Goal: Task Accomplishment & Management: Use online tool/utility

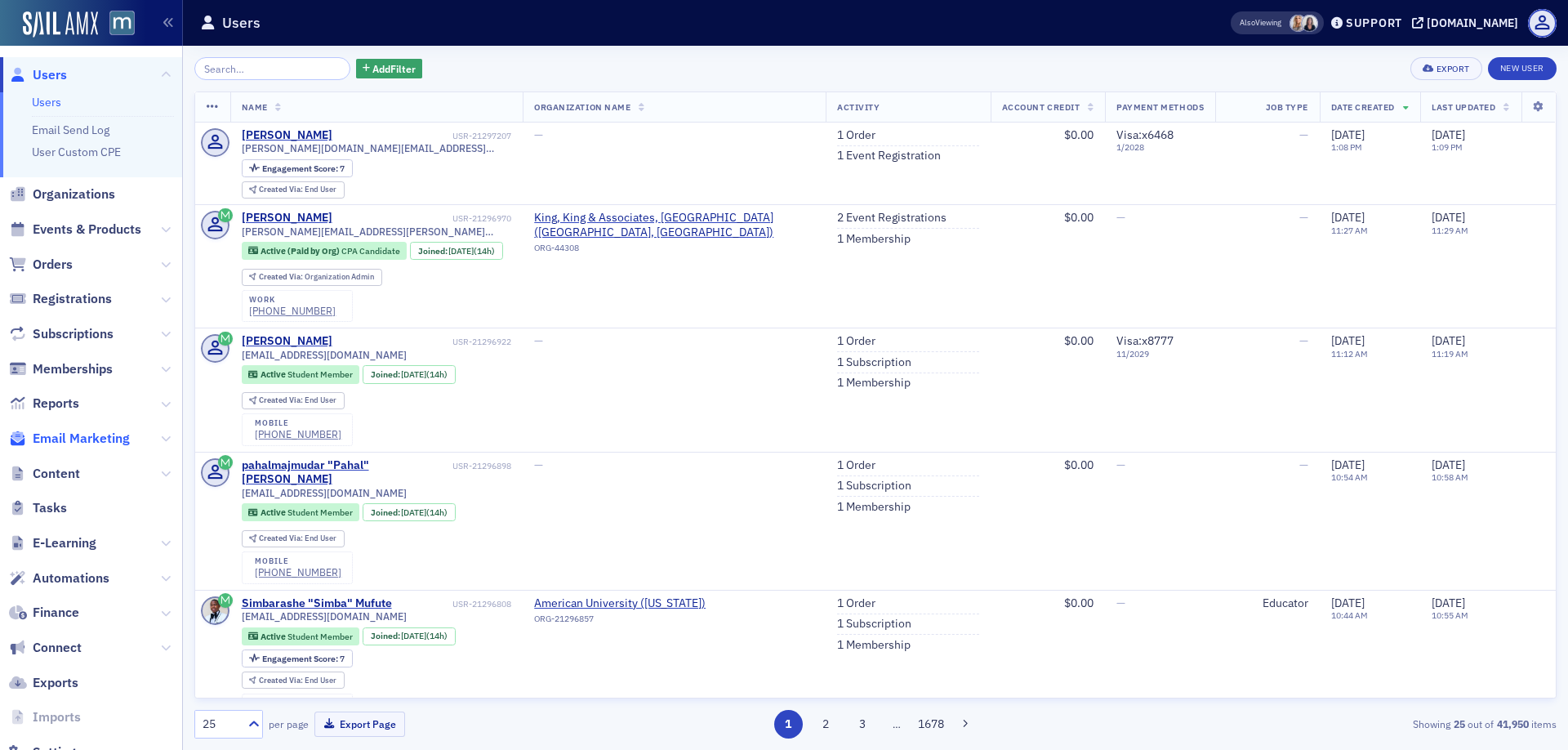
click at [106, 434] on span "Email Marketing" at bounding box center [82, 439] width 97 height 18
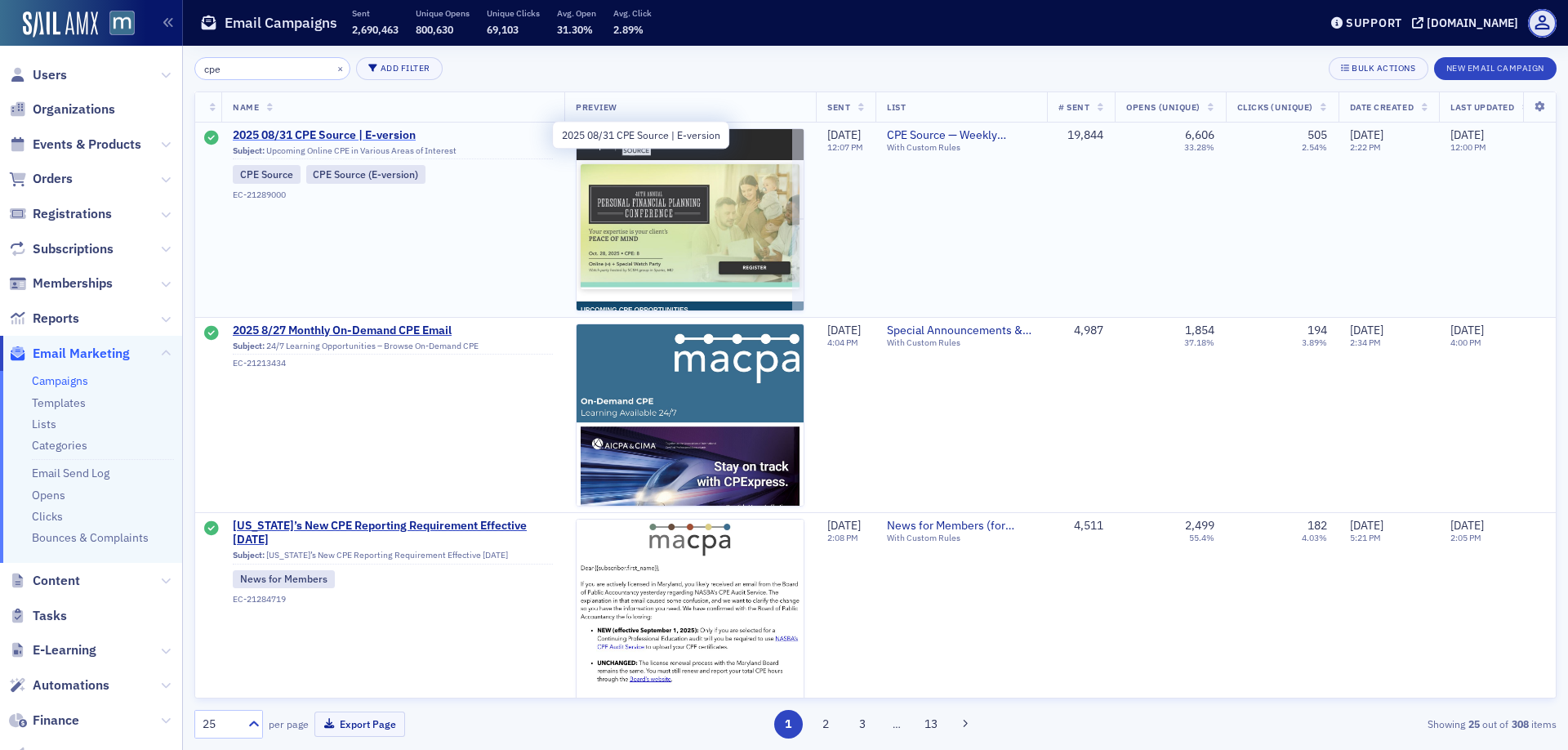
type input "cpe"
click at [314, 138] on span "2025 08/31 CPE Source | E-version" at bounding box center [393, 135] width 320 height 15
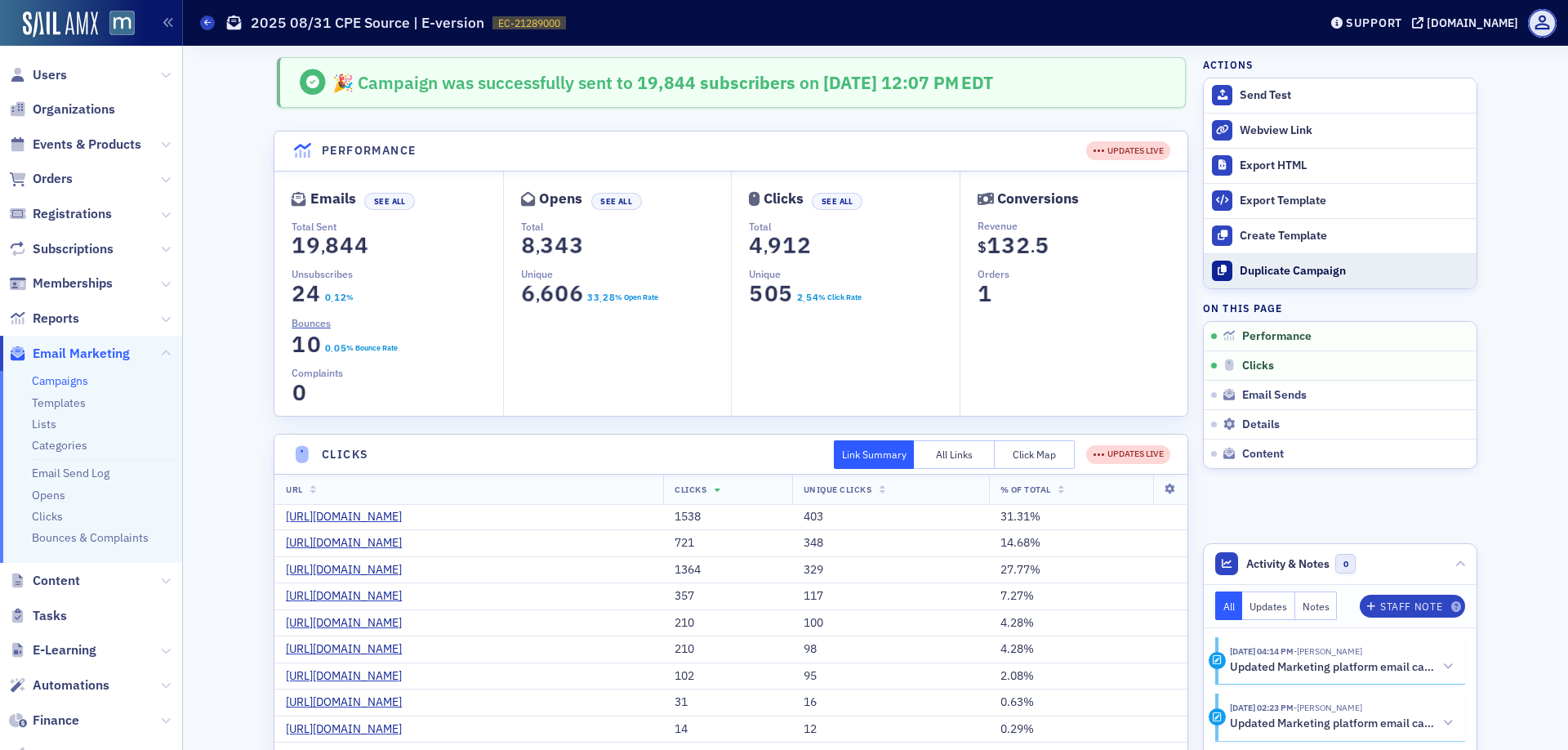
click at [1293, 277] on button "Duplicate Campaign" at bounding box center [1340, 271] width 273 height 35
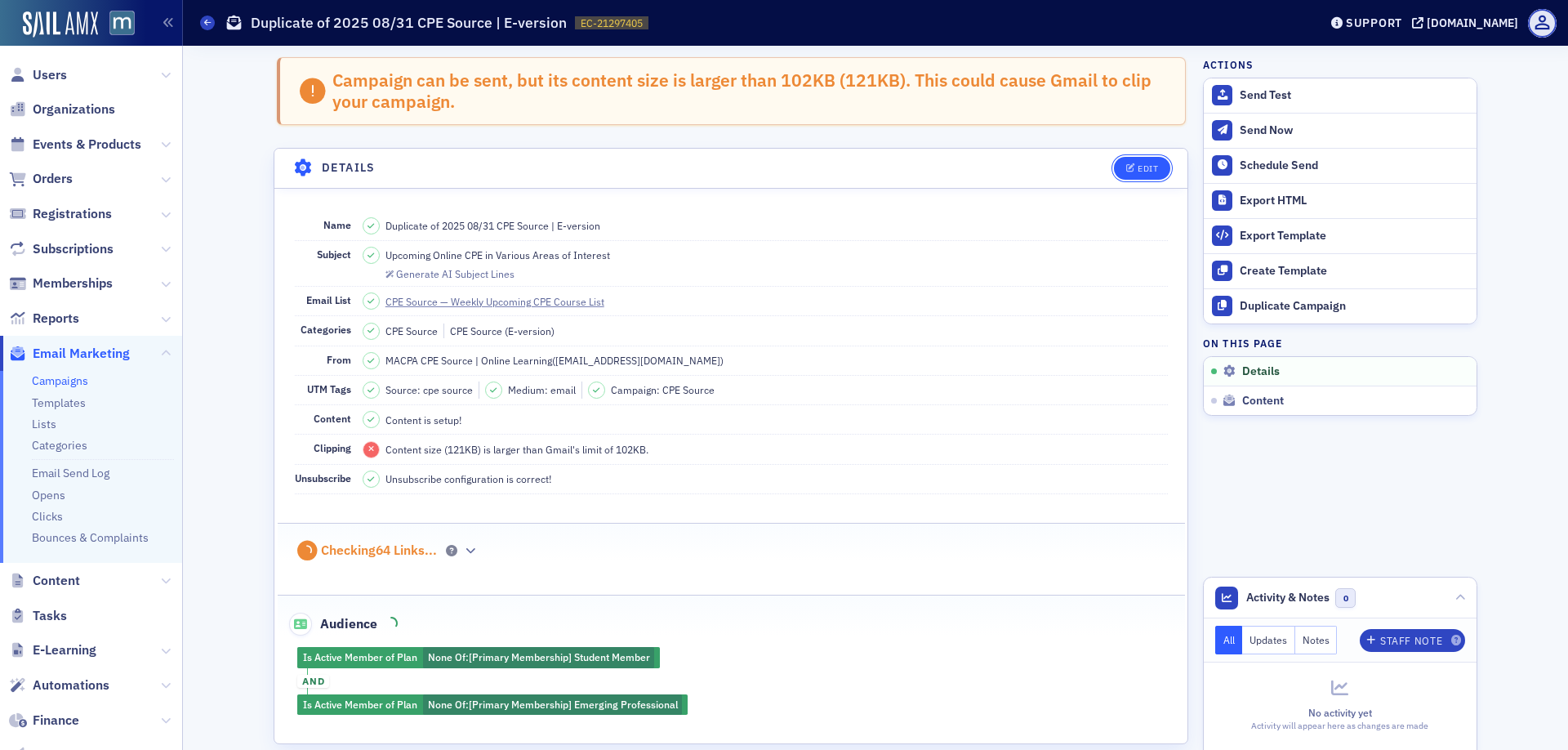
click at [1152, 167] on div "Edit" at bounding box center [1148, 168] width 20 height 9
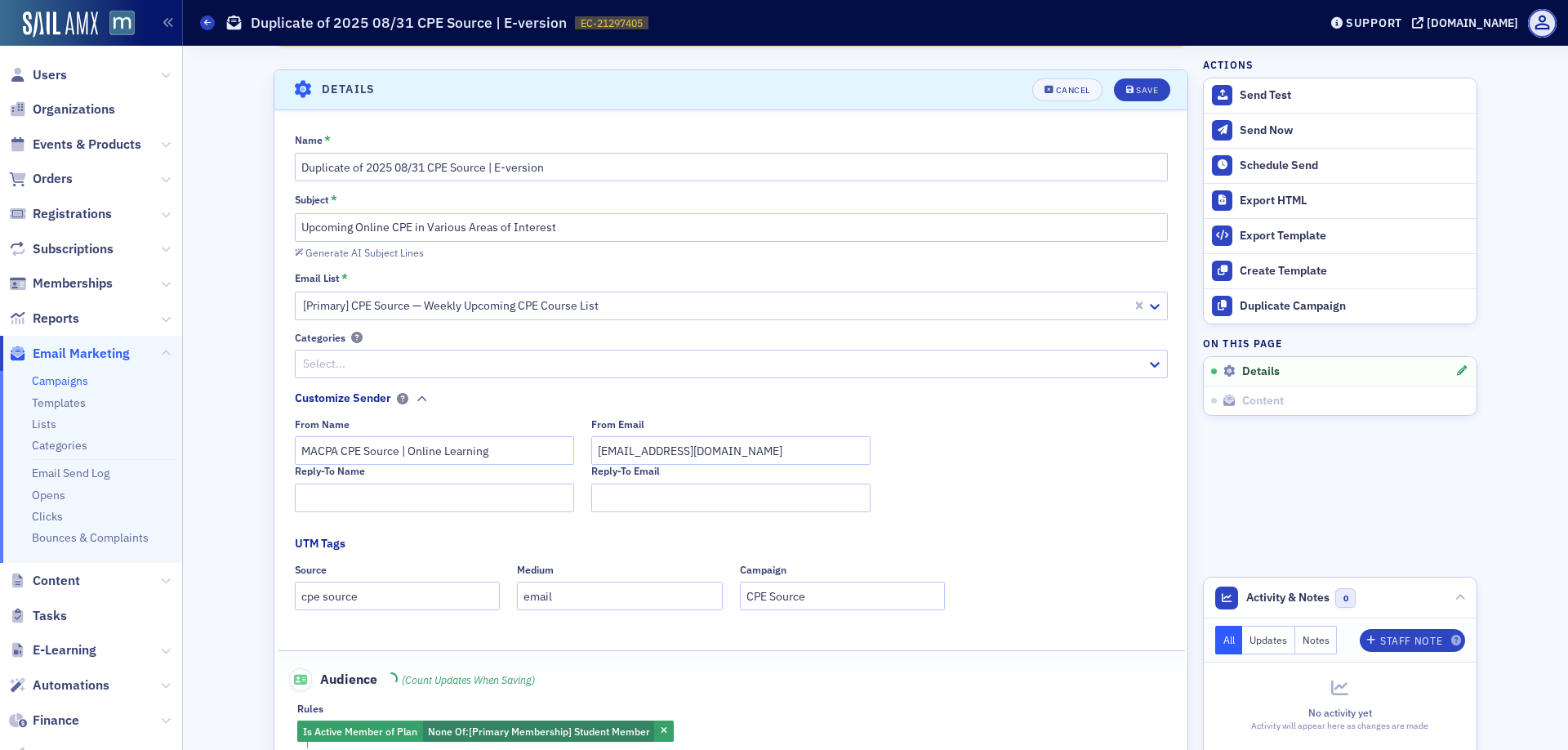
scroll to position [92, 0]
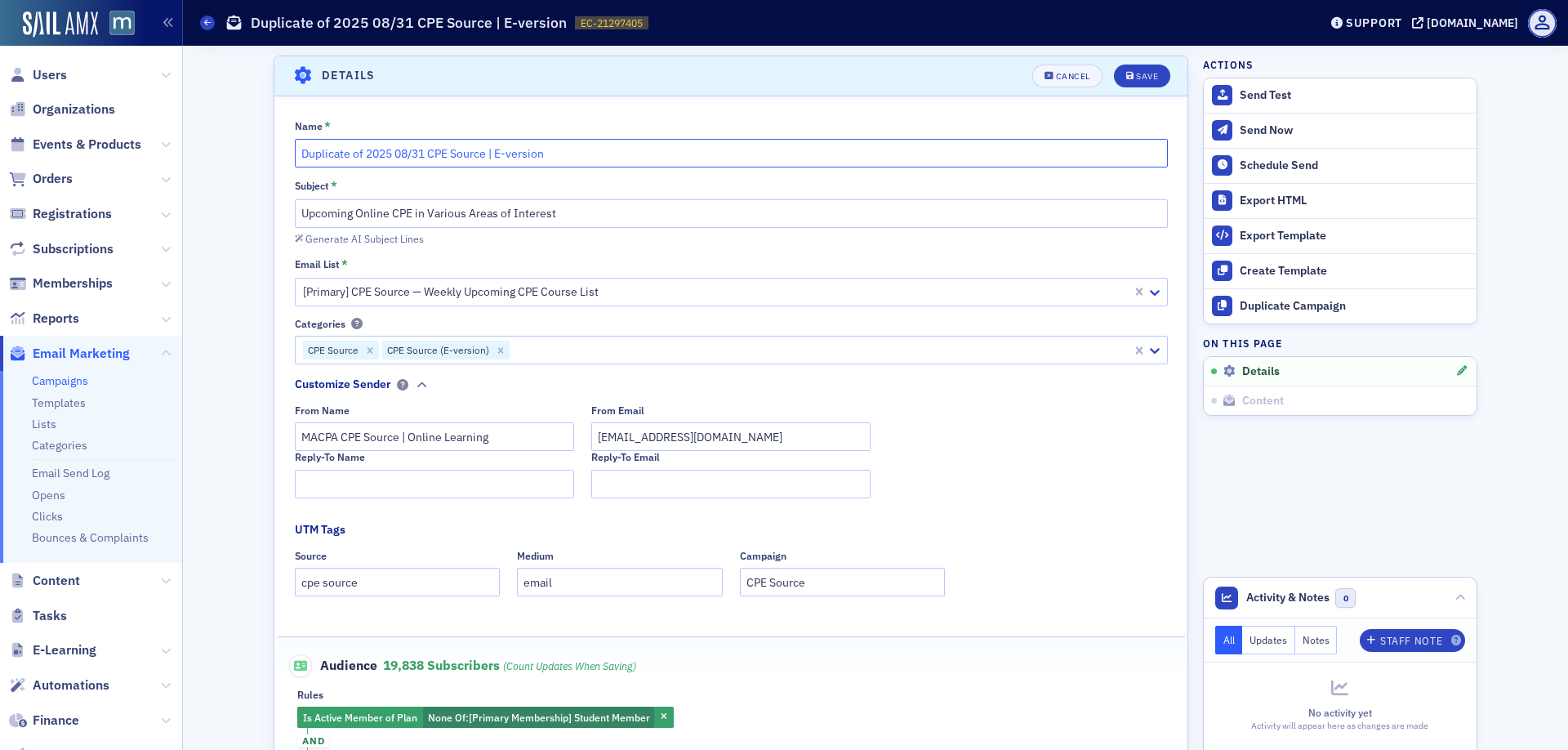
drag, startPoint x: 426, startPoint y: 156, endPoint x: 404, endPoint y: 156, distance: 22.0
click at [404, 156] on input "Duplicate of 2025 08/31 CPE Source | E-version" at bounding box center [731, 153] width 873 height 29
drag, startPoint x: 365, startPoint y: 156, endPoint x: 244, endPoint y: 149, distance: 121.2
type input "2025 09/7 CPE Source | E-version"
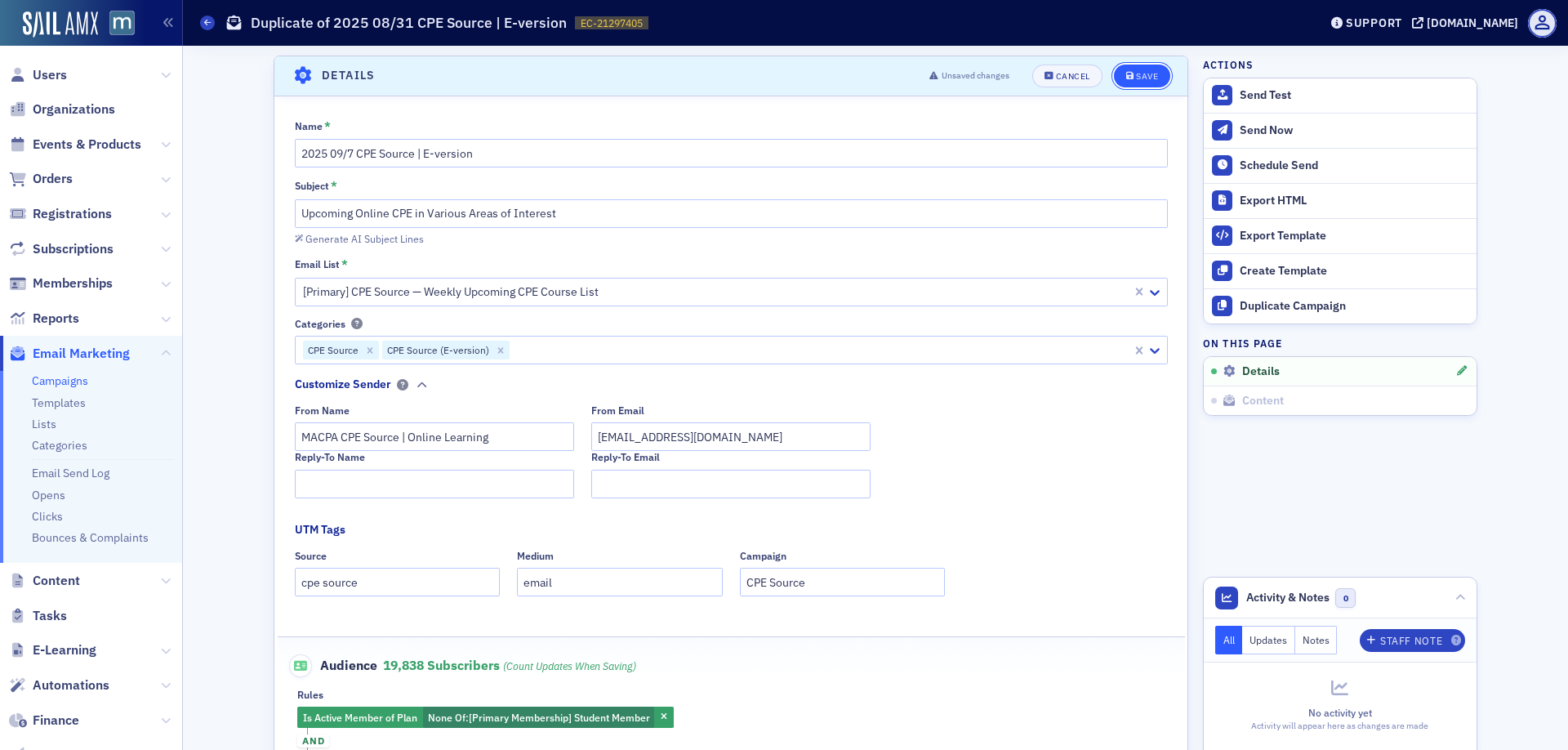
click at [1158, 72] on div "Save" at bounding box center [1147, 76] width 22 height 9
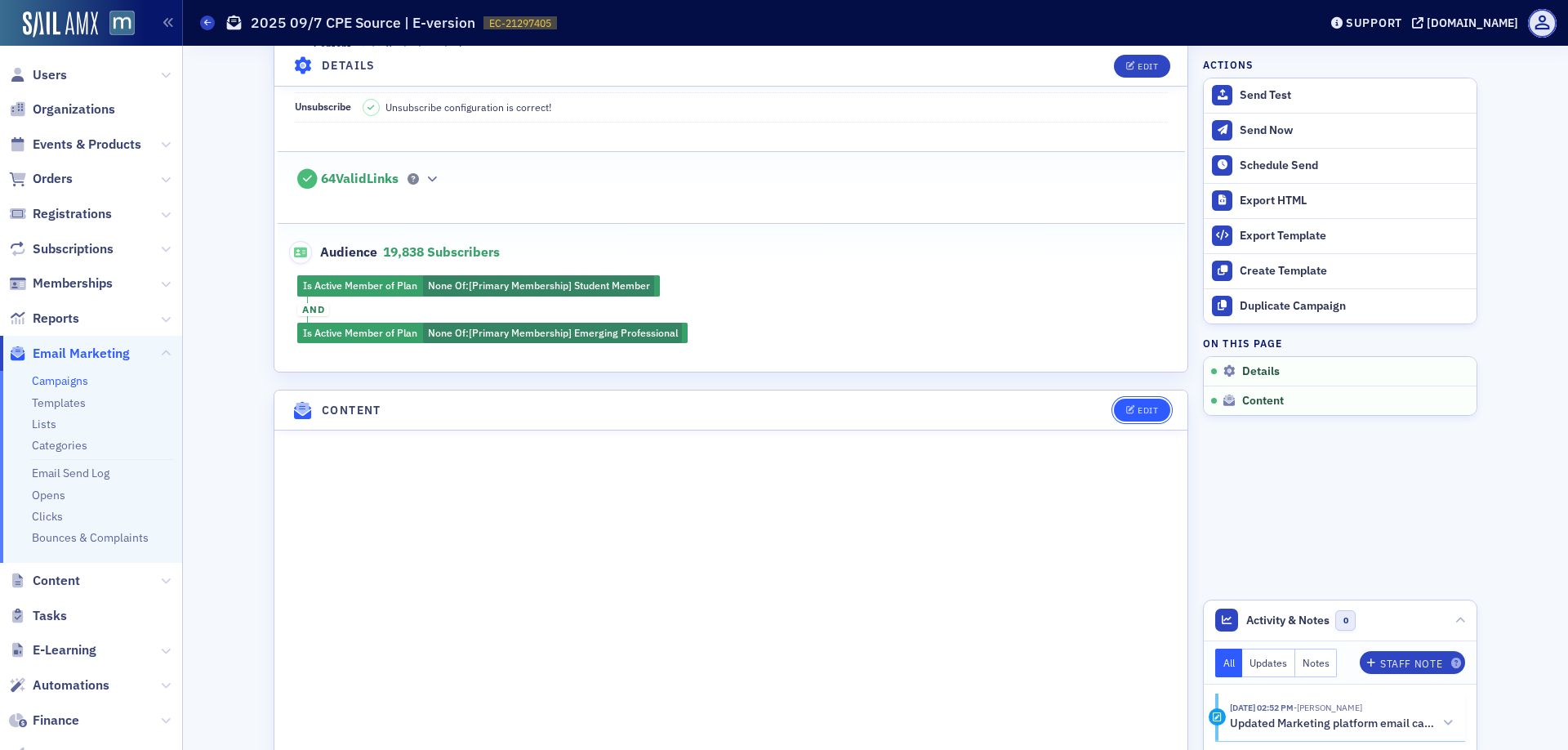
click at [1148, 408] on button "Edit" at bounding box center [1141, 410] width 56 height 23
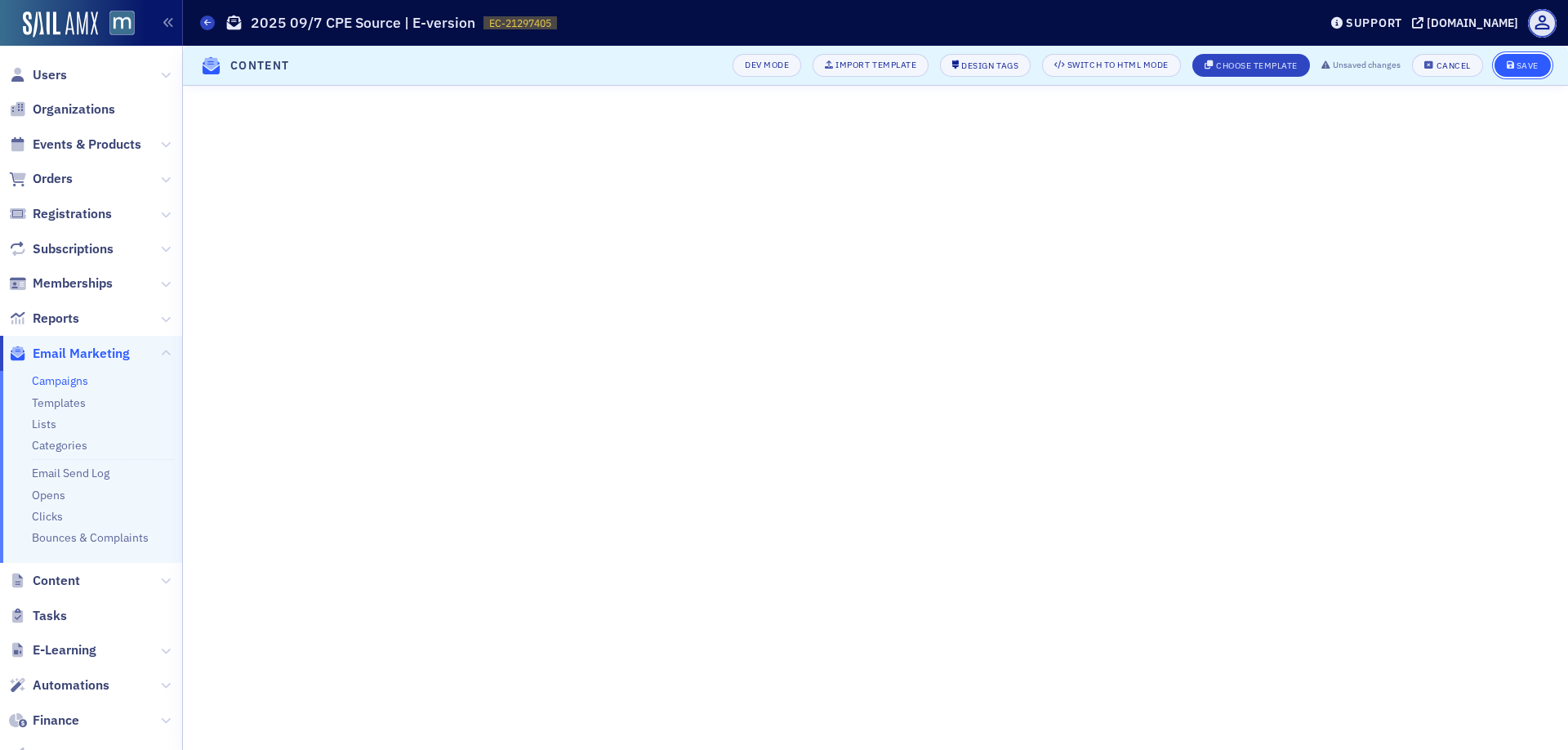
click at [1511, 72] on button "Save" at bounding box center [1522, 65] width 56 height 23
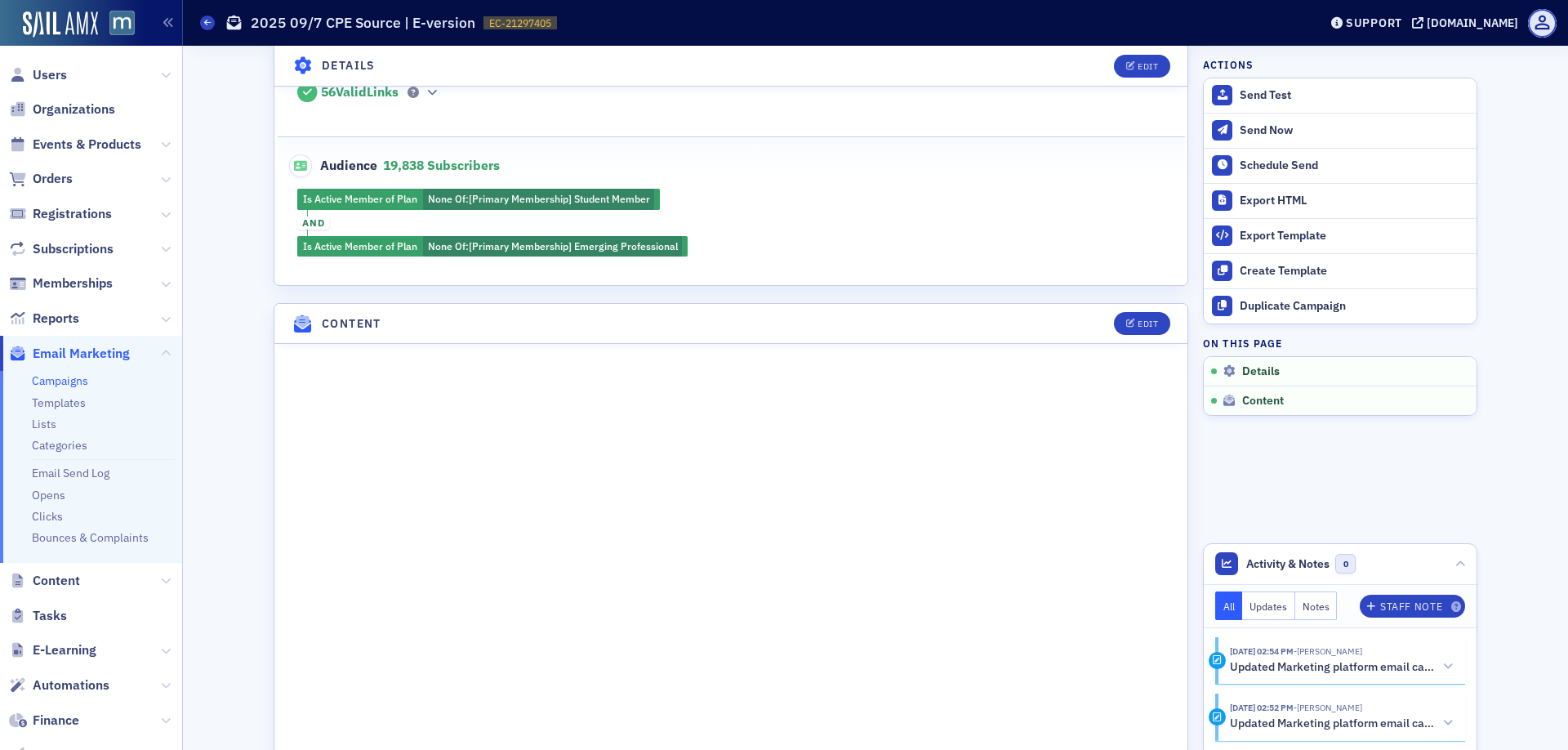
scroll to position [459, 0]
click at [1142, 318] on div "Edit" at bounding box center [1148, 323] width 20 height 9
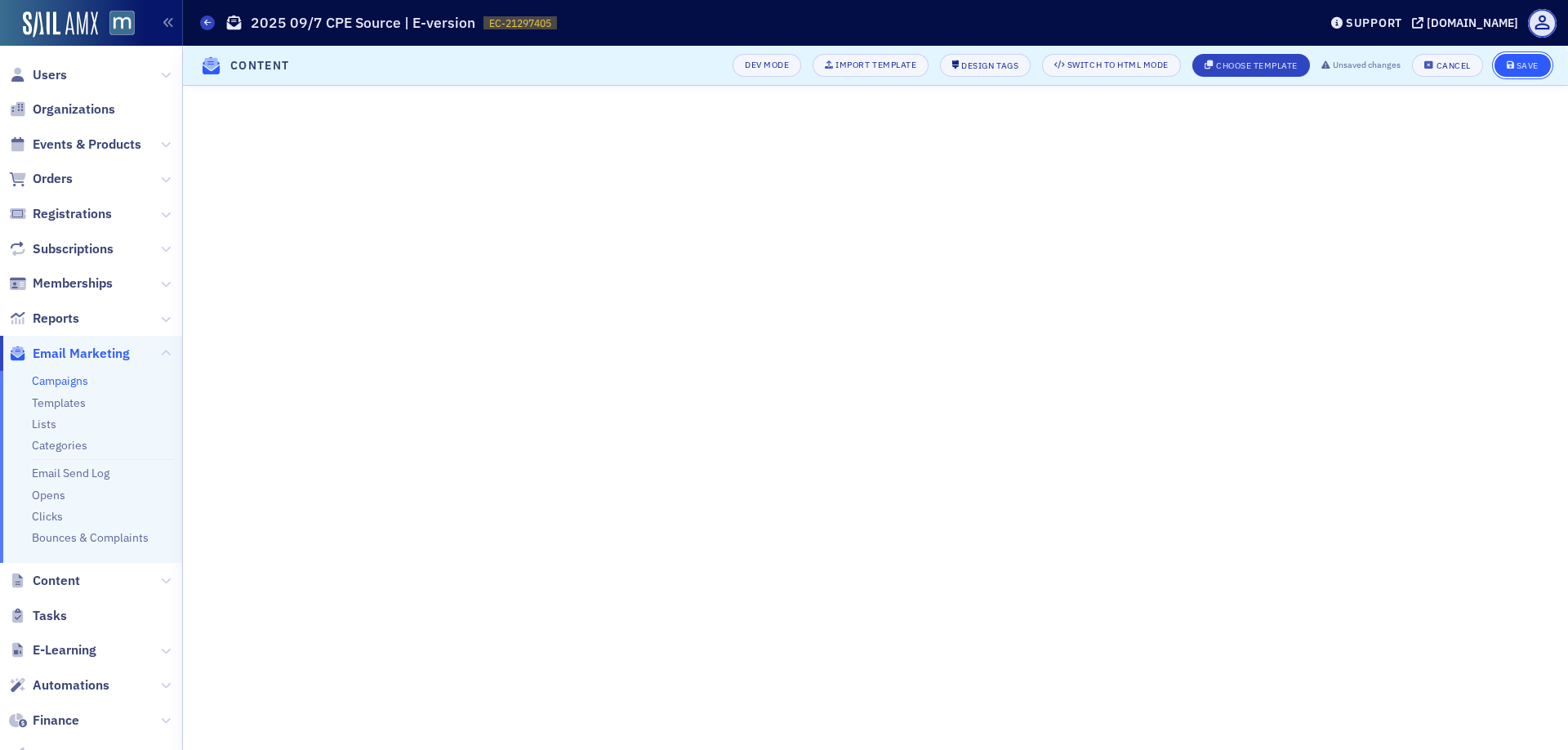
click at [1529, 72] on button "Save" at bounding box center [1522, 65] width 56 height 23
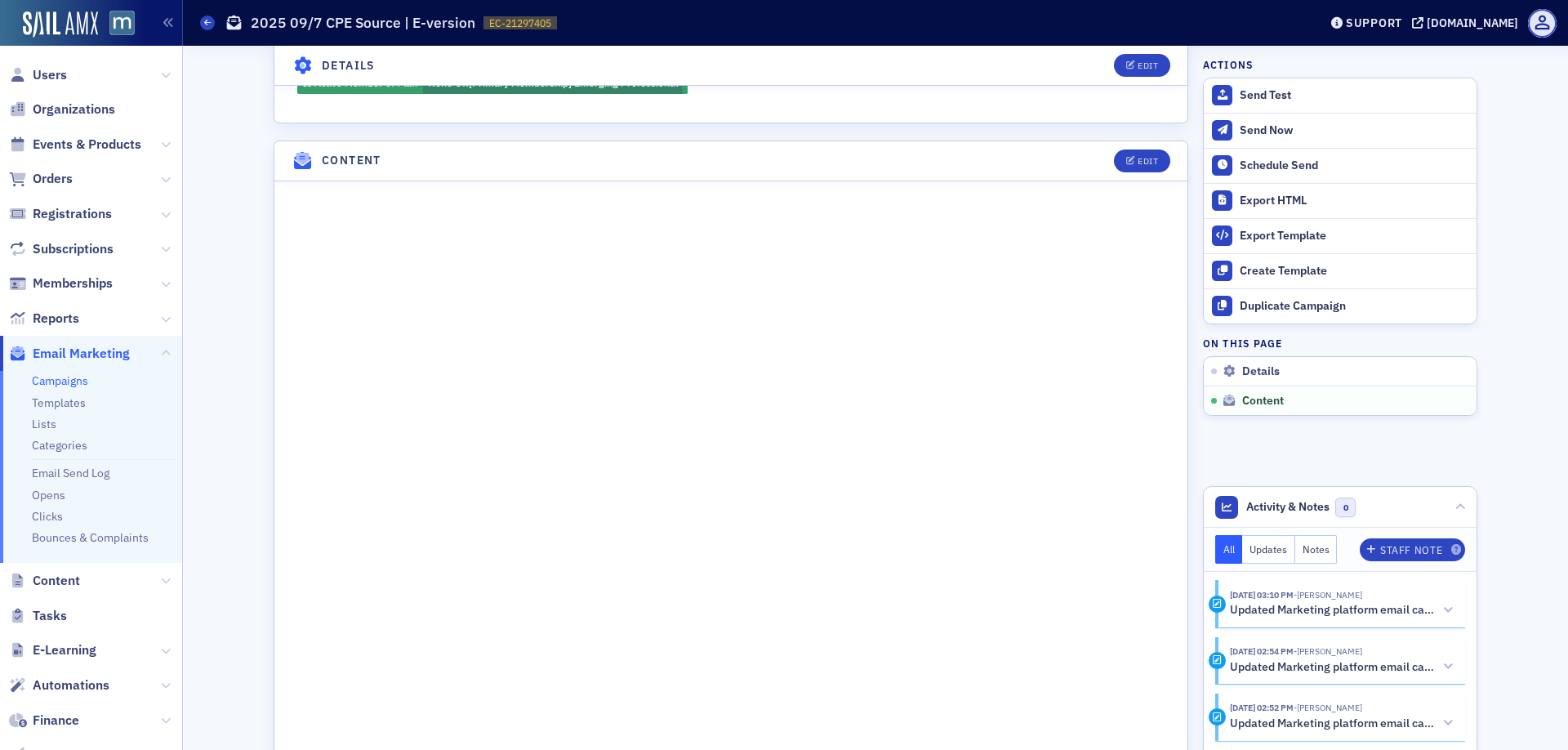
scroll to position [778, 0]
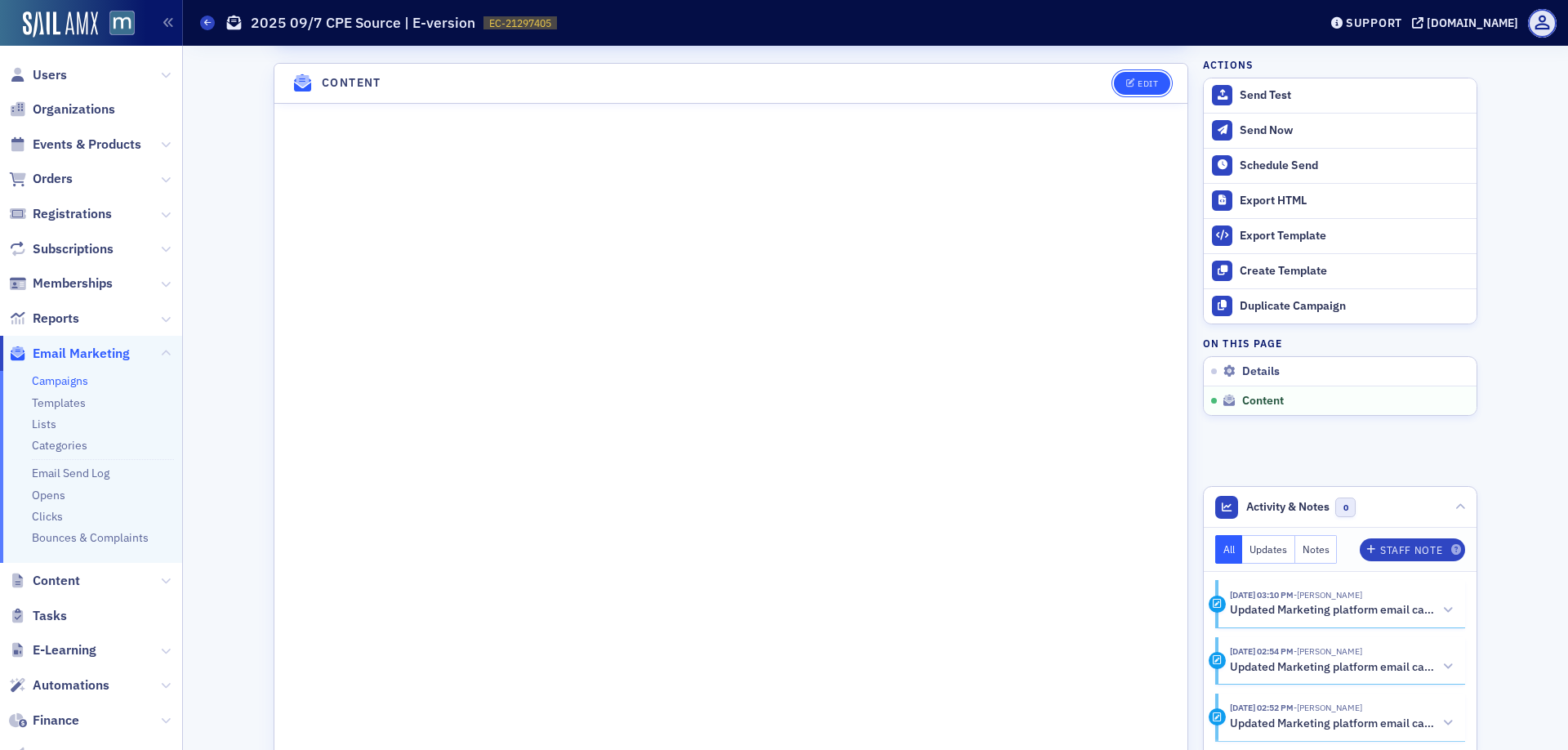
click at [1154, 72] on button "Edit" at bounding box center [1141, 83] width 56 height 23
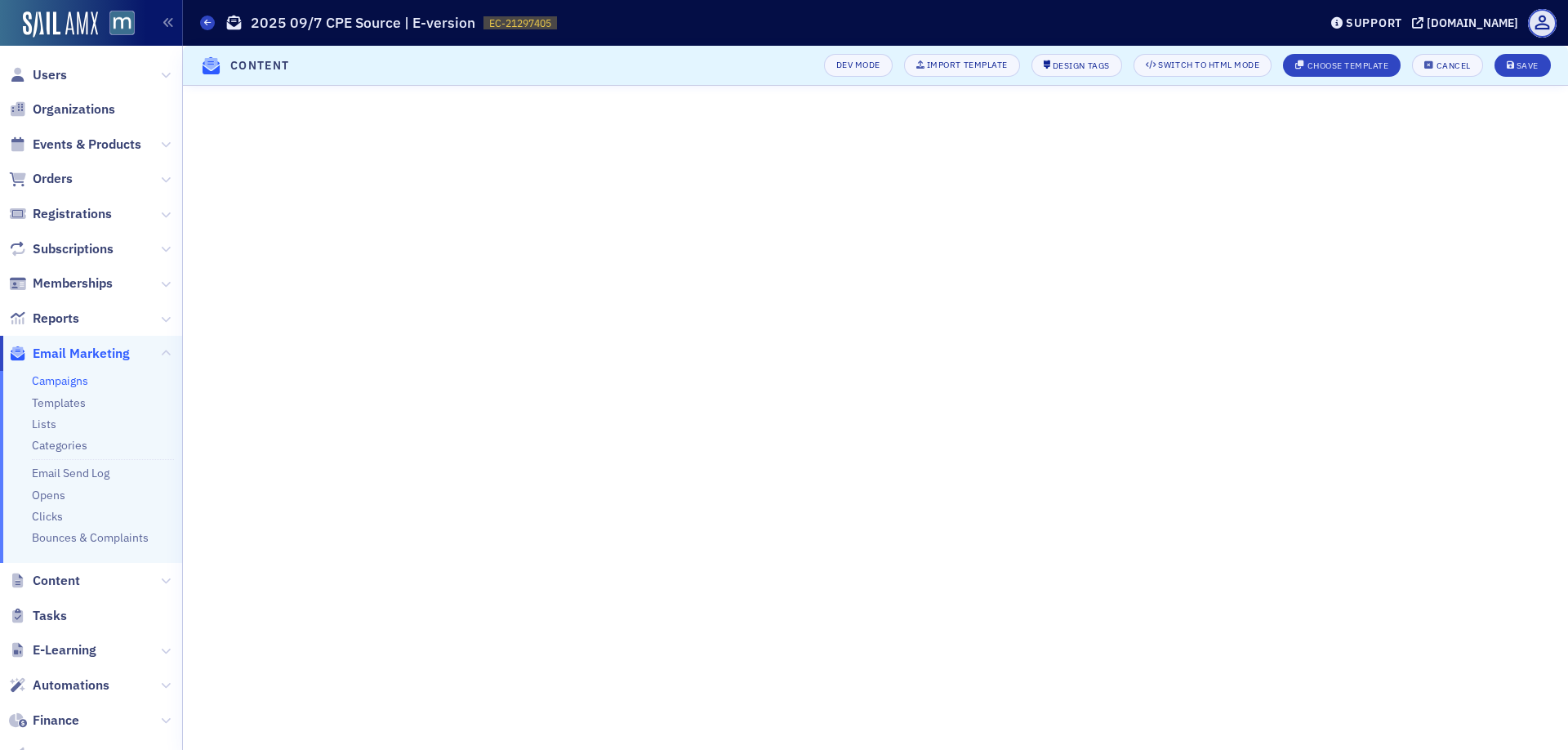
scroll to position [94, 0]
click at [1532, 71] on button "Save" at bounding box center [1522, 65] width 56 height 23
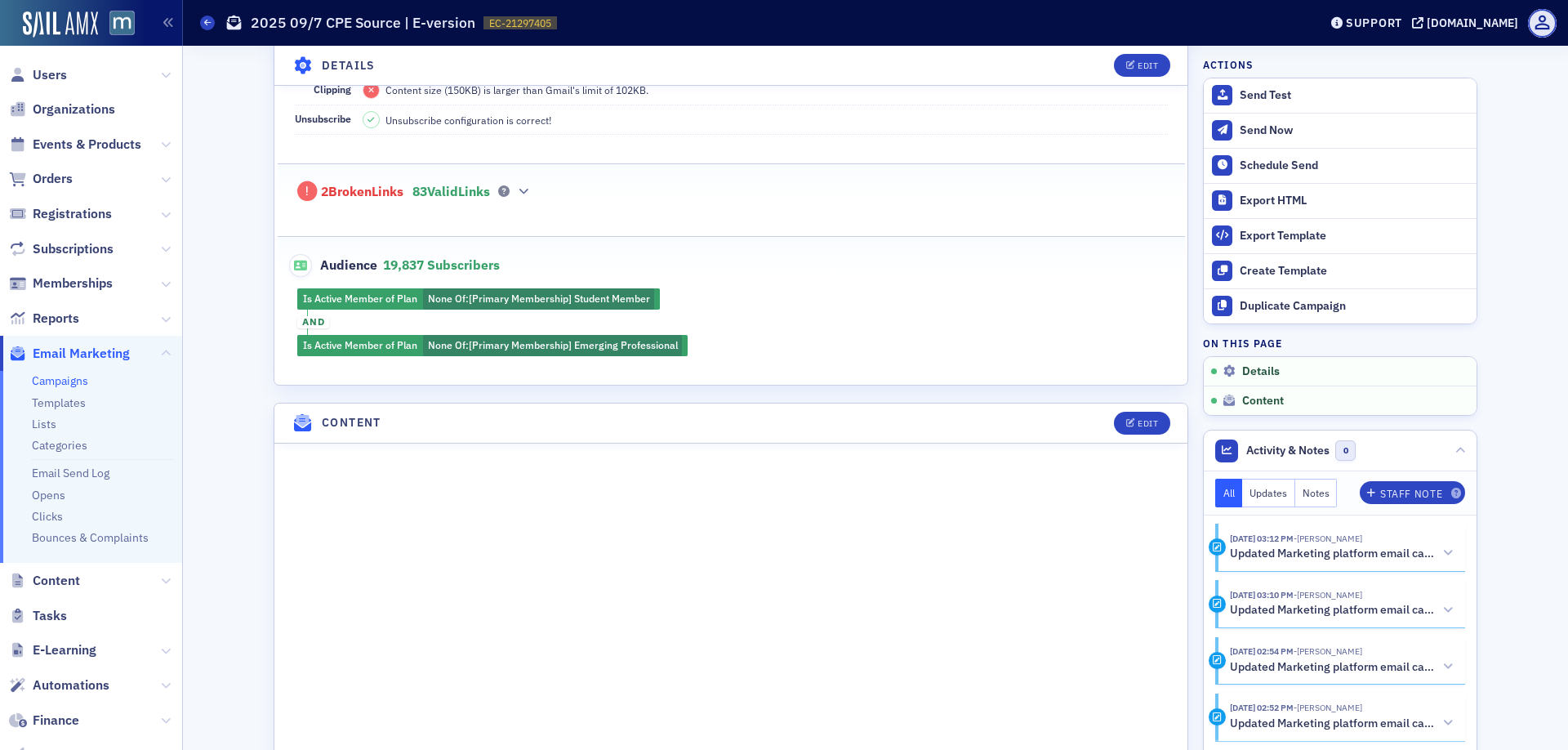
scroll to position [439, 0]
click at [522, 173] on div "2 Broken Links 83 Valid Links" at bounding box center [731, 182] width 873 height 38
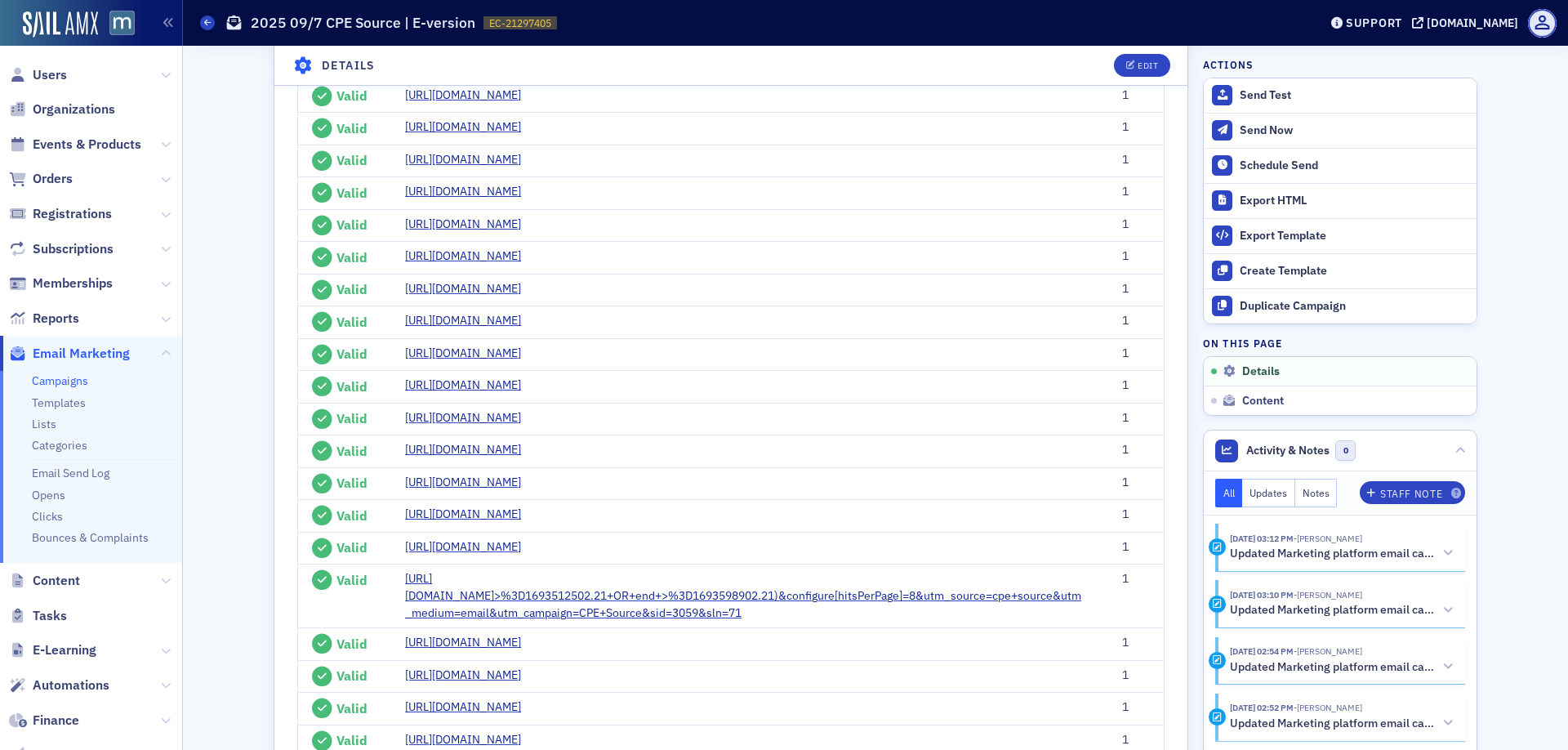
scroll to position [2364, 0]
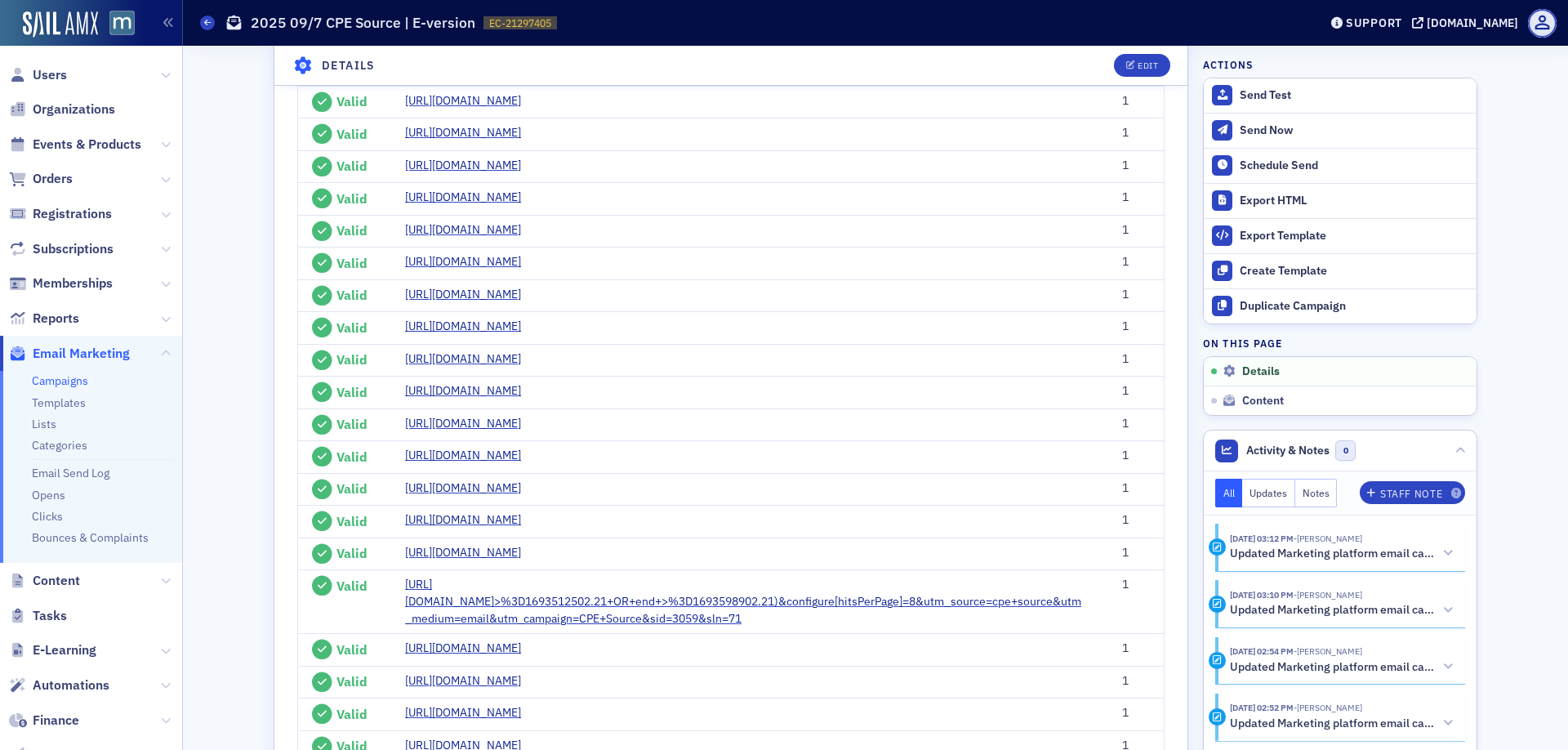
click at [1154, 68] on div "Edit" at bounding box center [1148, 66] width 20 height 9
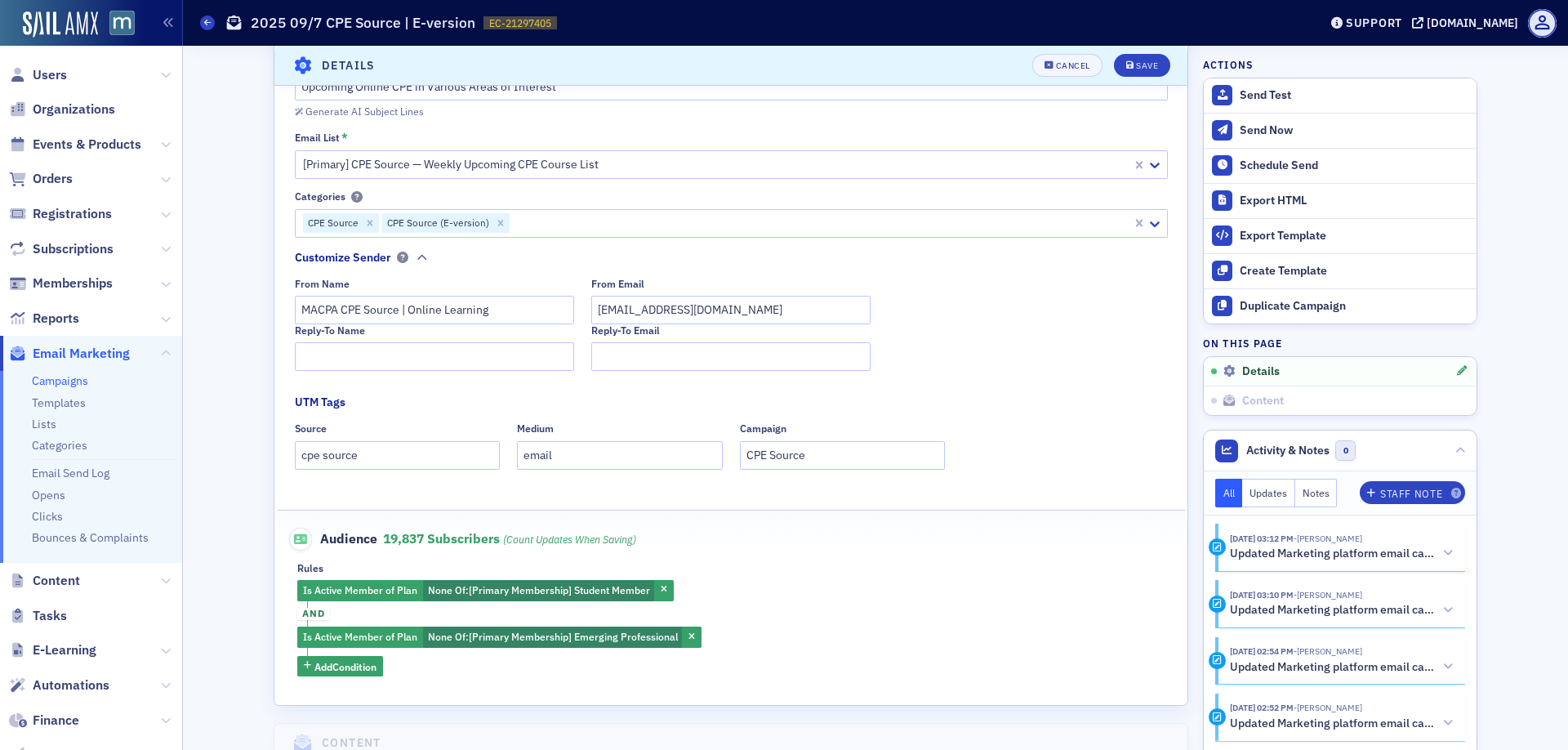
scroll to position [170, 0]
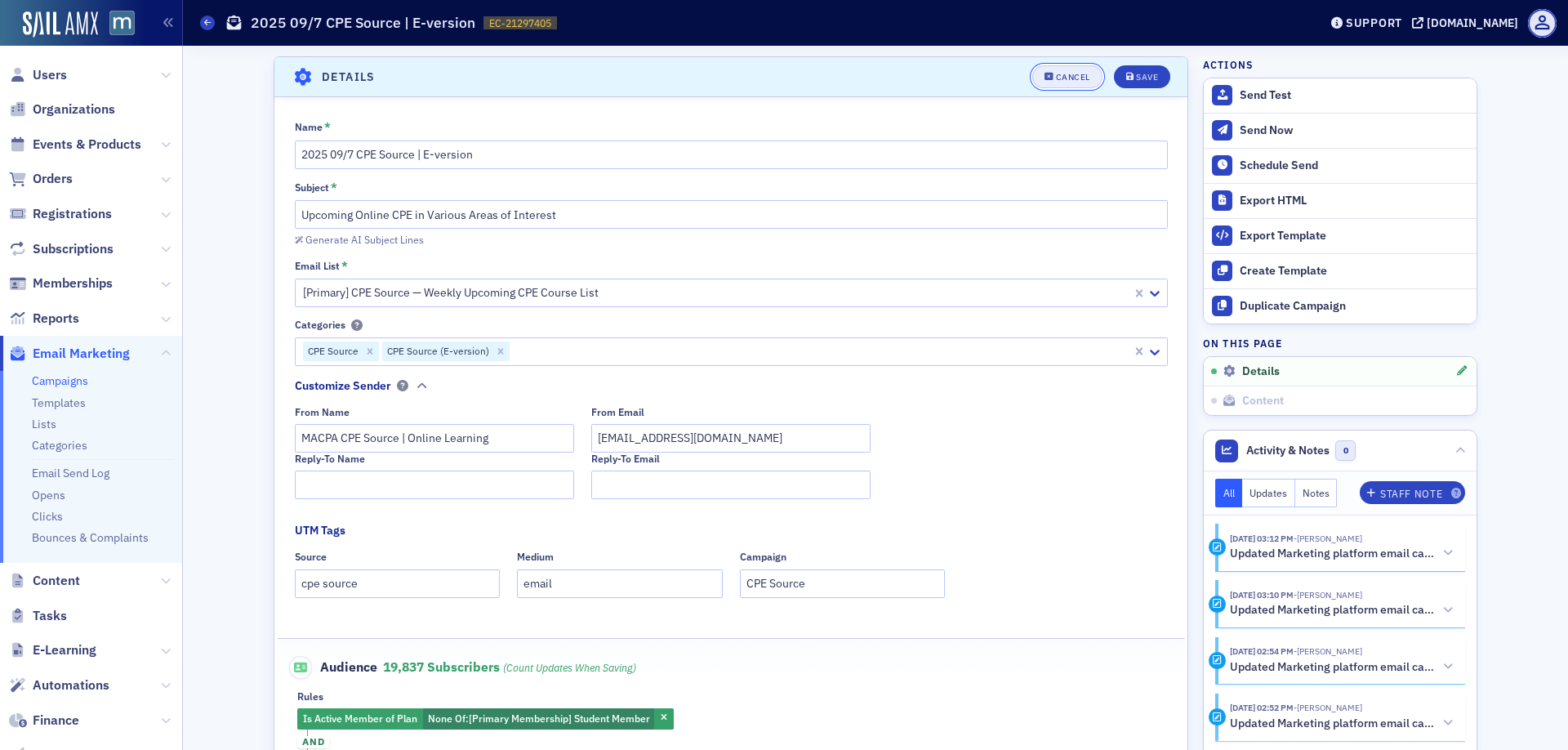
click at [1073, 65] on button "Cancel" at bounding box center [1067, 76] width 70 height 23
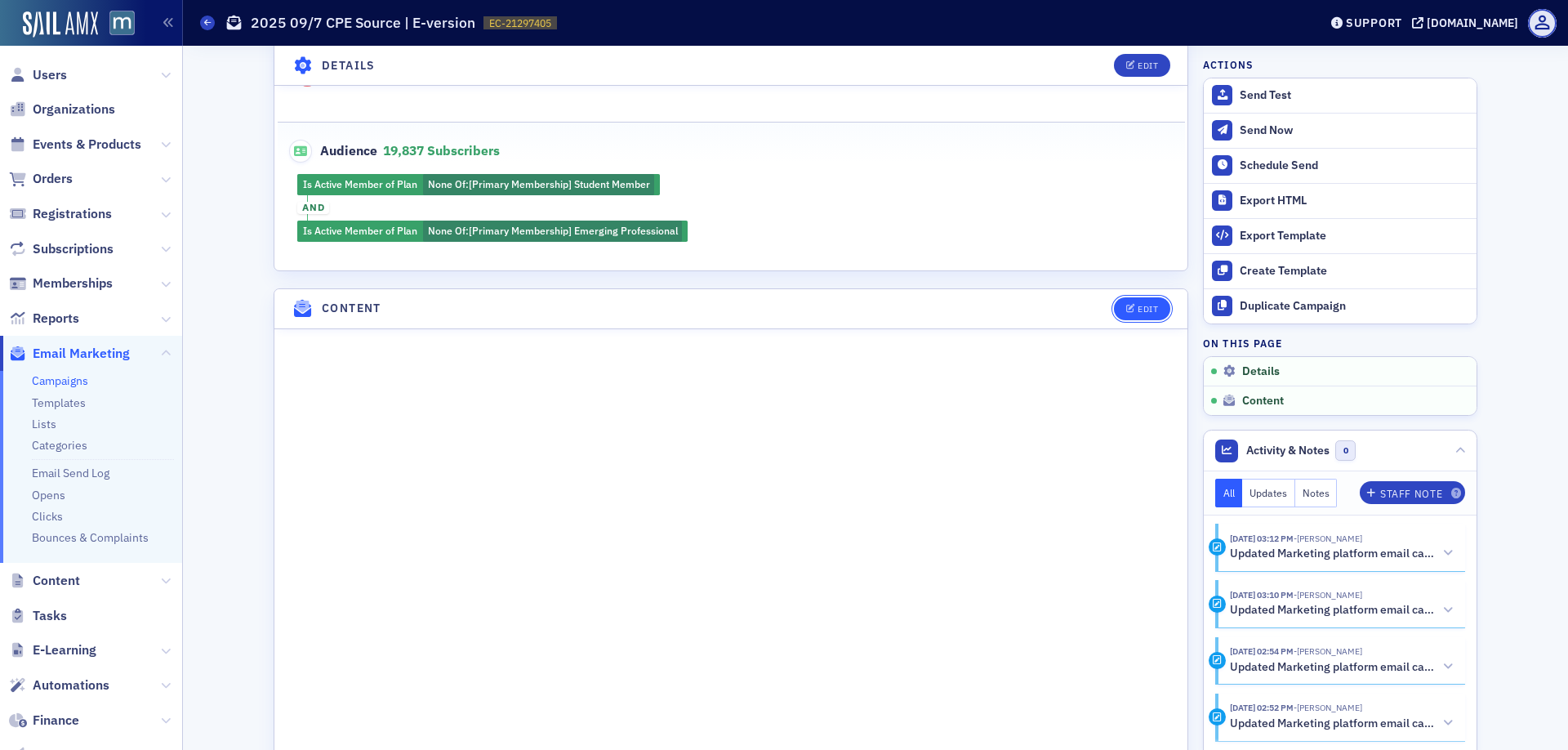
click at [1133, 305] on icon "button" at bounding box center [1130, 309] width 10 height 9
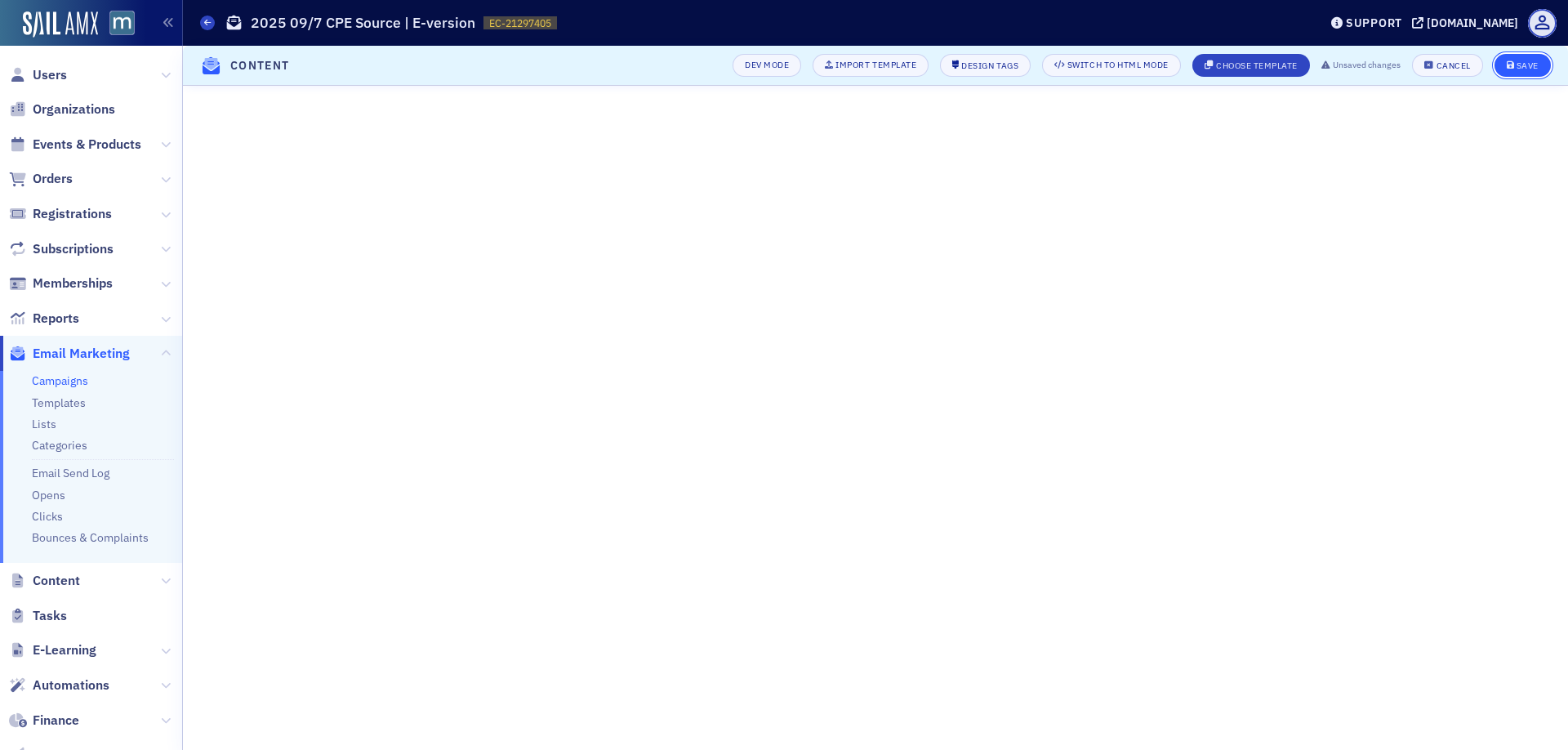
click at [1517, 62] on div "Save" at bounding box center [1528, 66] width 22 height 9
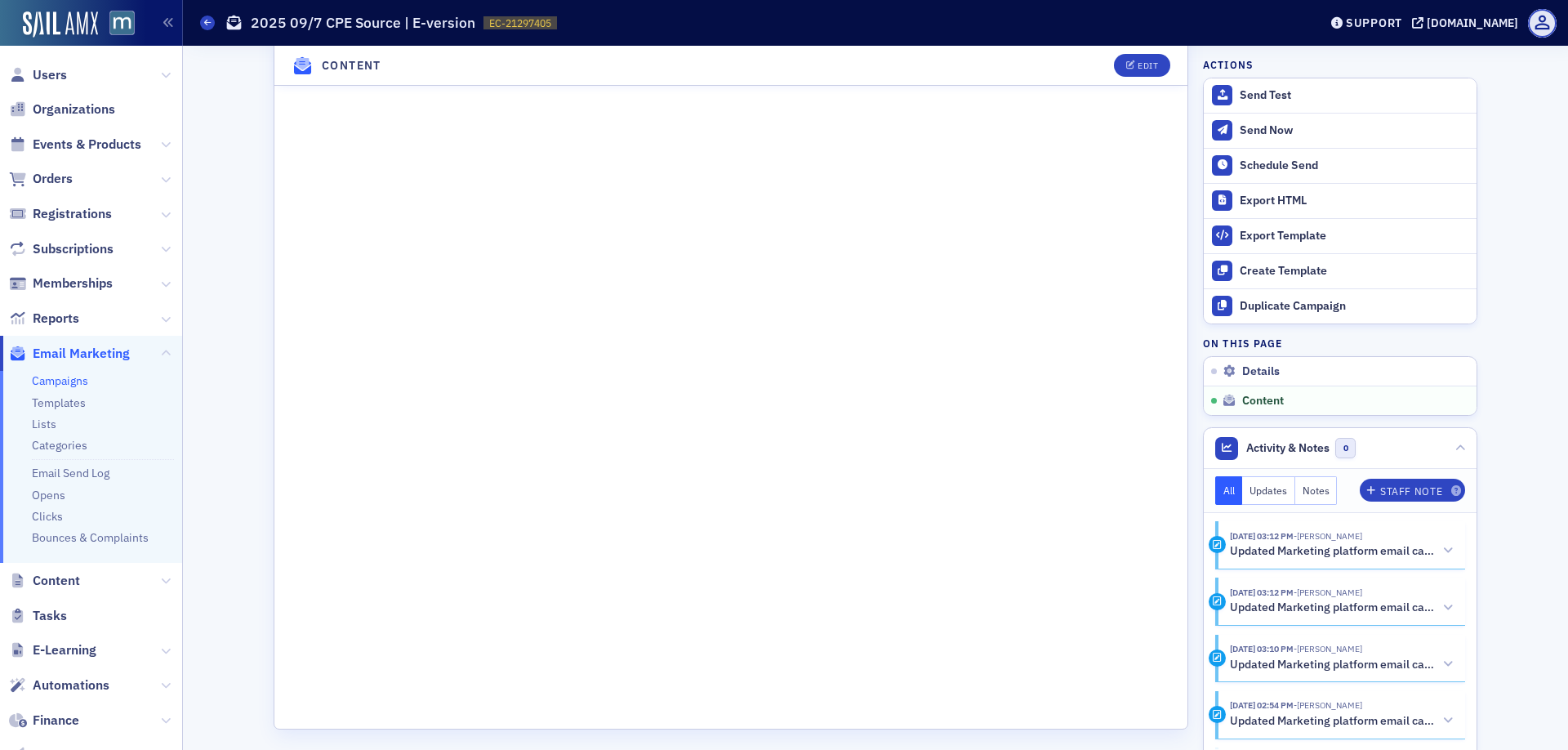
scroll to position [1038, 0]
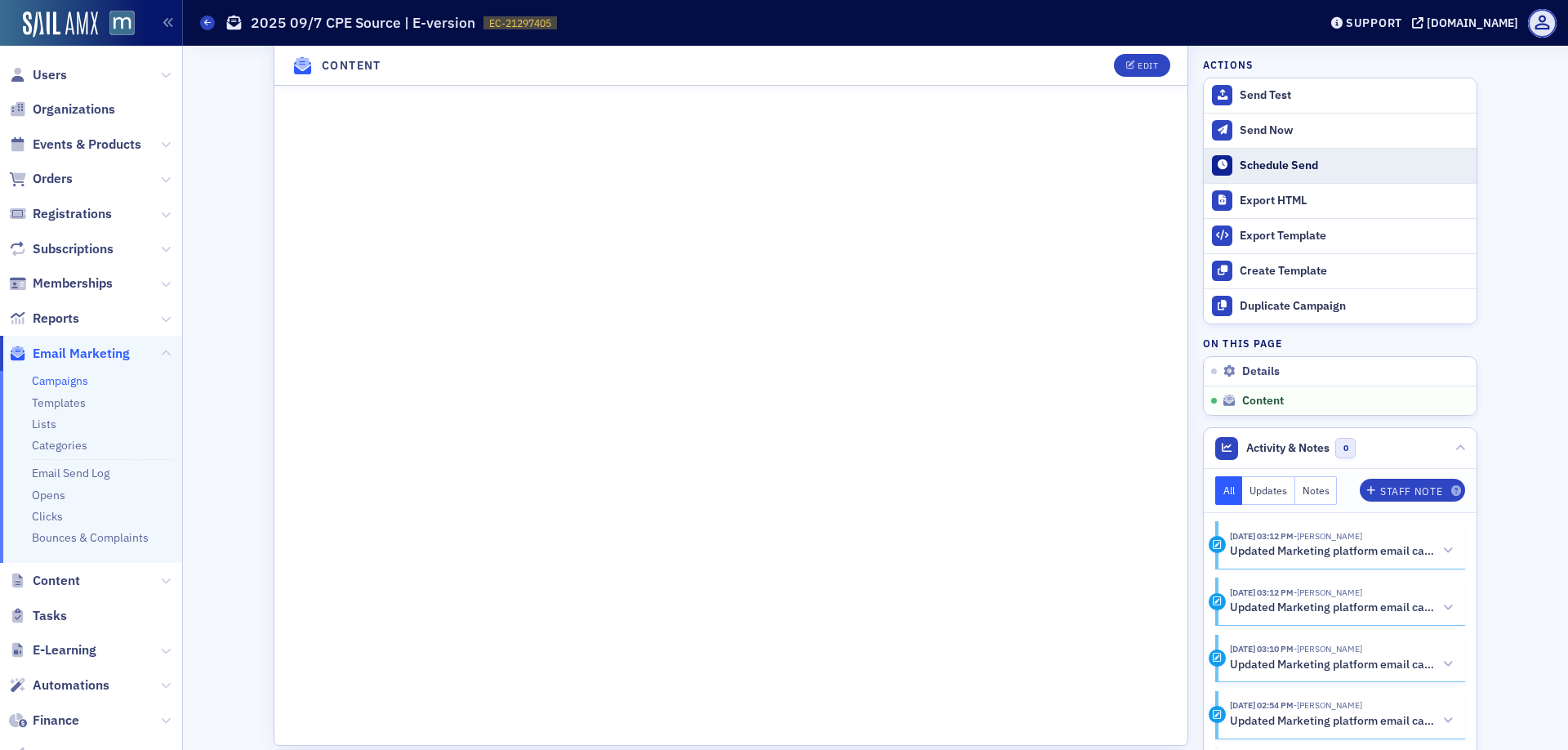
click at [1244, 156] on button "Schedule Send" at bounding box center [1340, 166] width 273 height 35
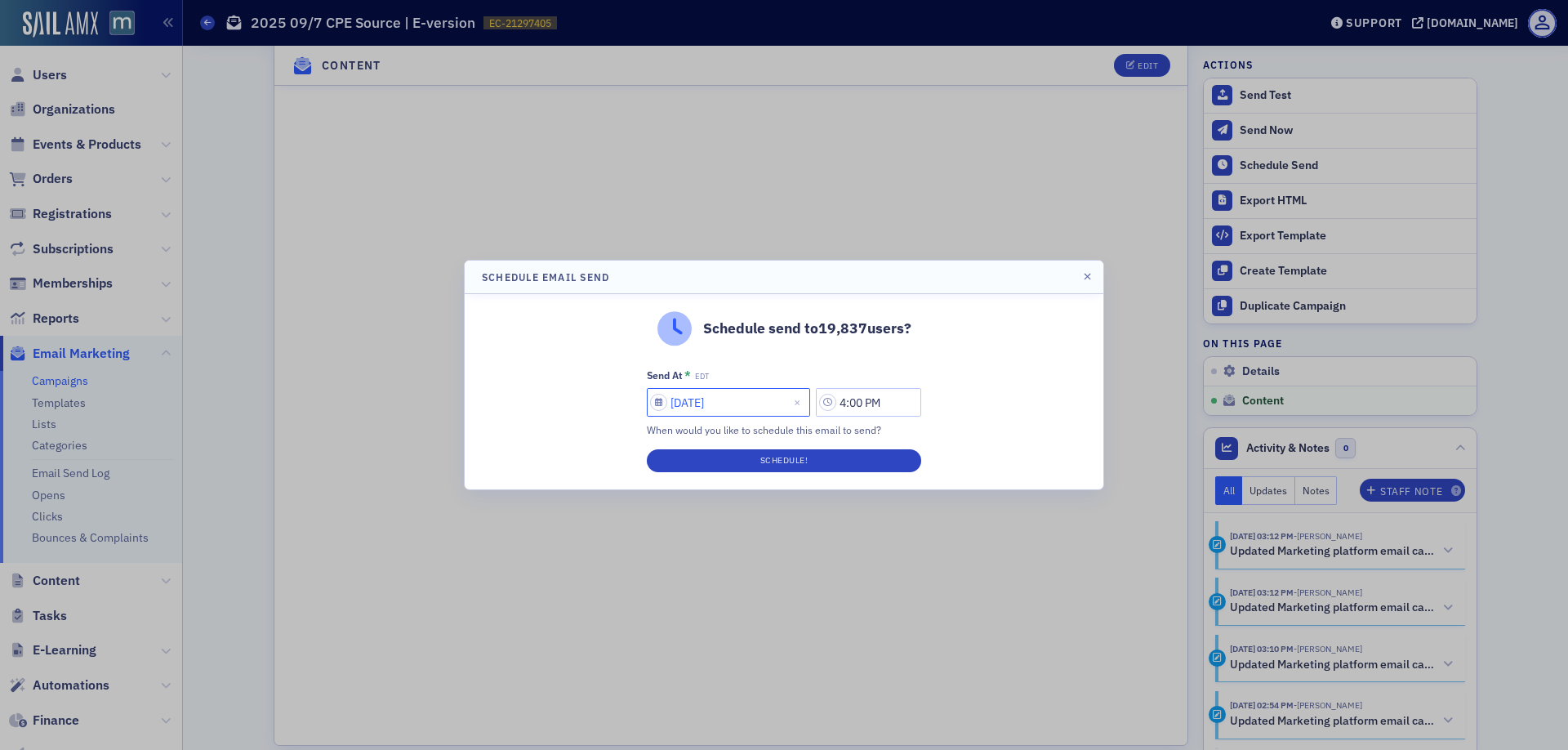
click at [726, 405] on input "[DATE]" at bounding box center [728, 402] width 164 height 29
select select "8"
select select "2025"
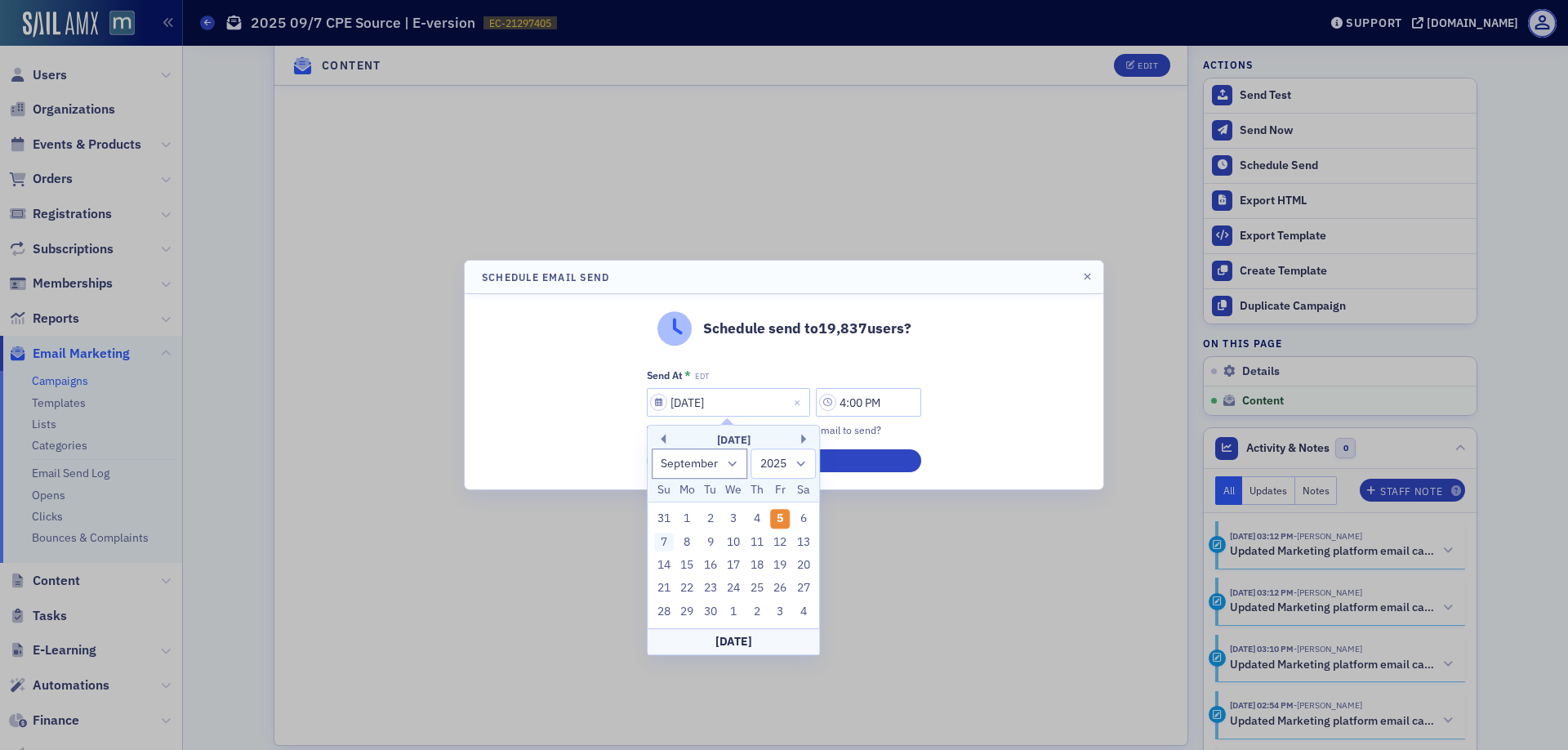
click at [664, 541] on div "7" at bounding box center [663, 542] width 19 height 19
type input "[DATE]"
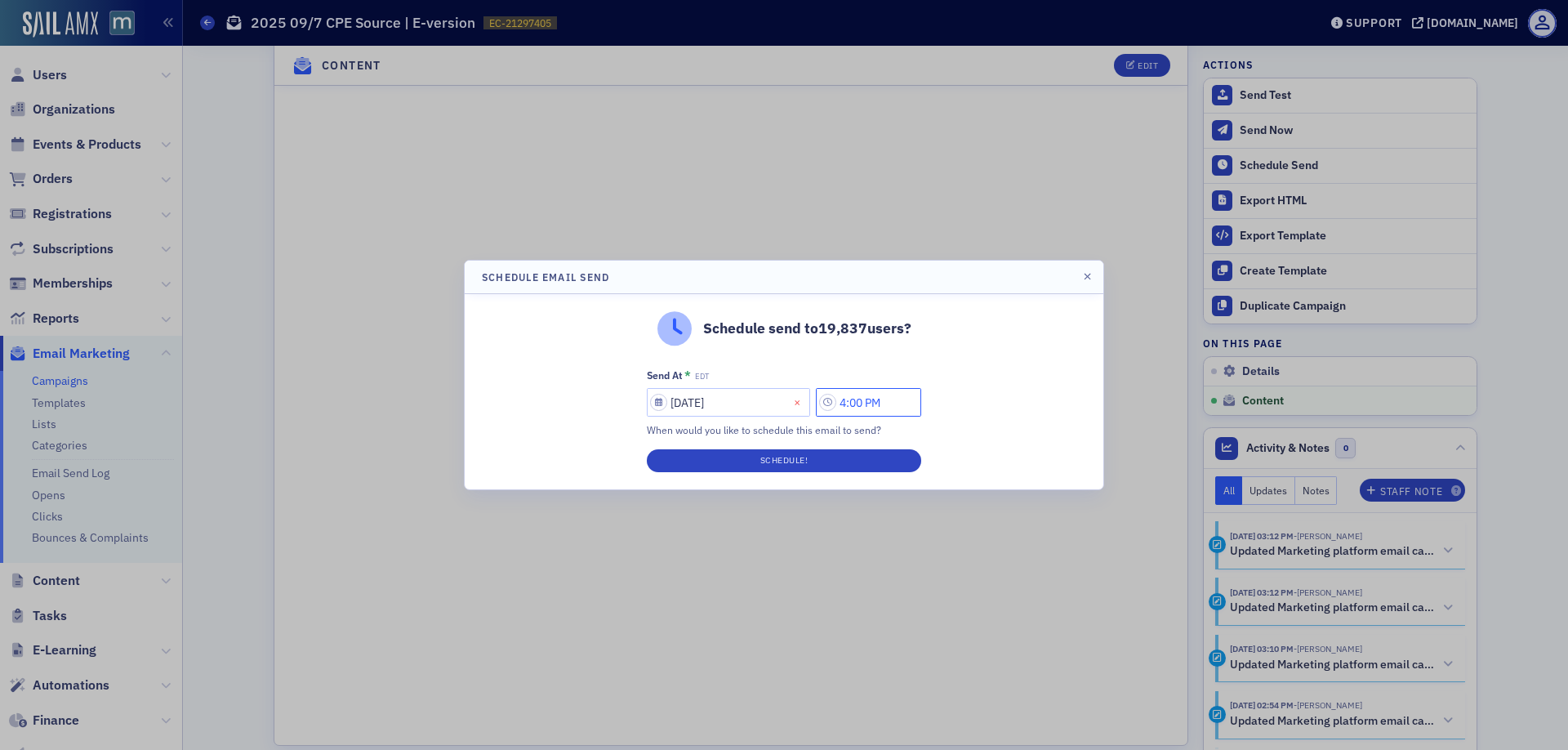
drag, startPoint x: 854, startPoint y: 410, endPoint x: 814, endPoint y: 400, distance: 41.2
click at [814, 400] on div "[DATE] 4:00 PM" at bounding box center [784, 402] width 274 height 29
type input "12:00 PM"
click at [836, 460] on button "Schedule!" at bounding box center [784, 460] width 274 height 23
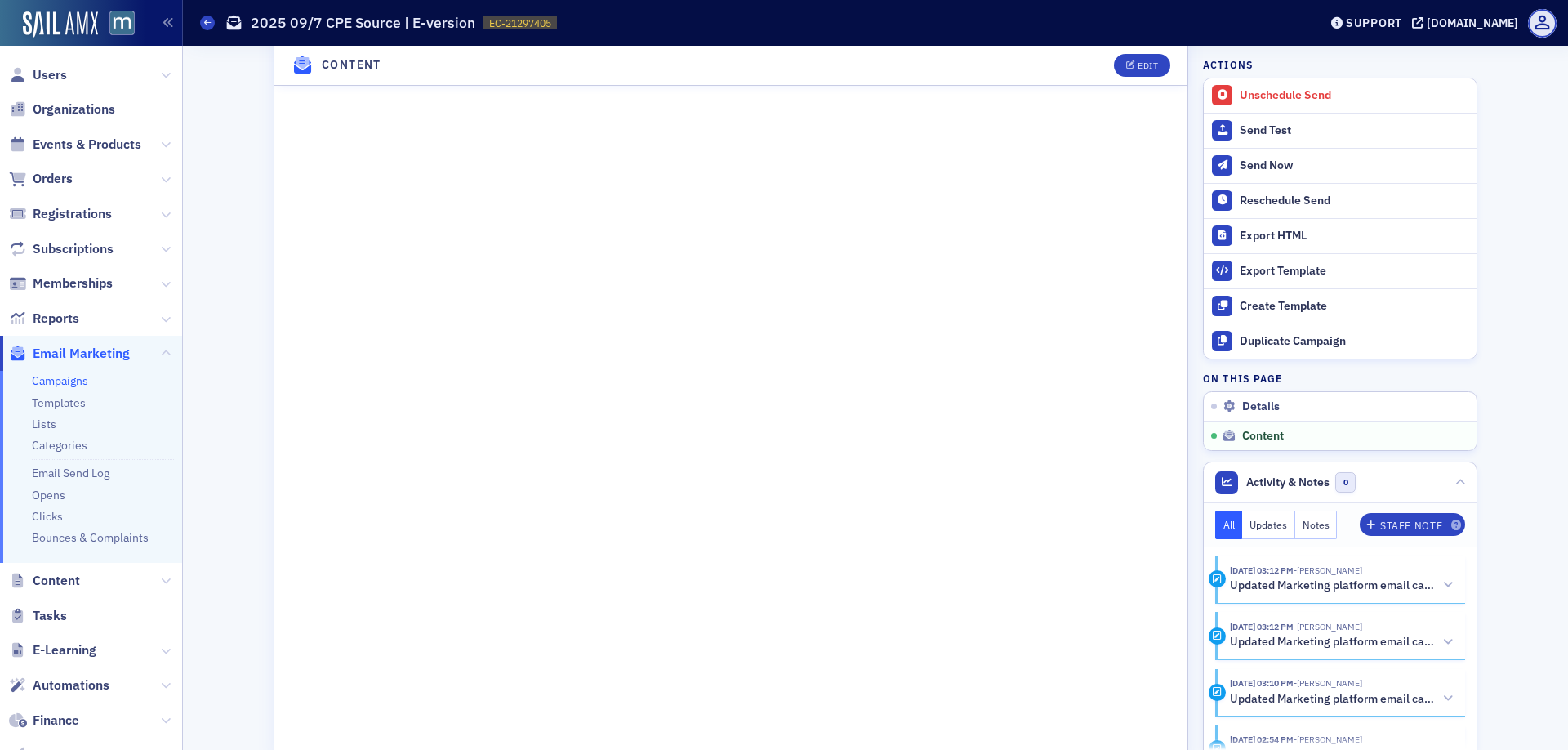
scroll to position [1047, 0]
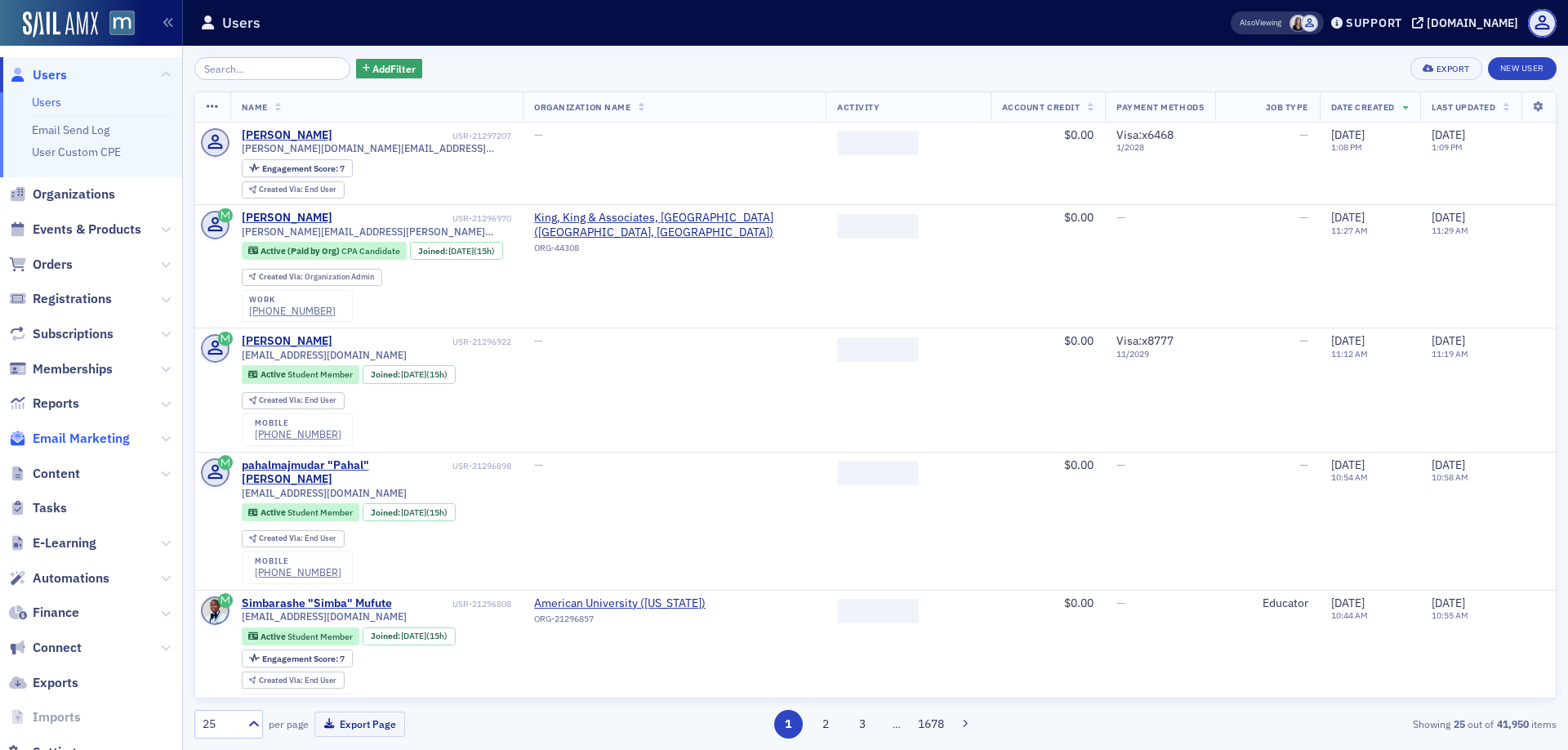
click at [104, 437] on span "Email Marketing" at bounding box center [82, 439] width 97 height 18
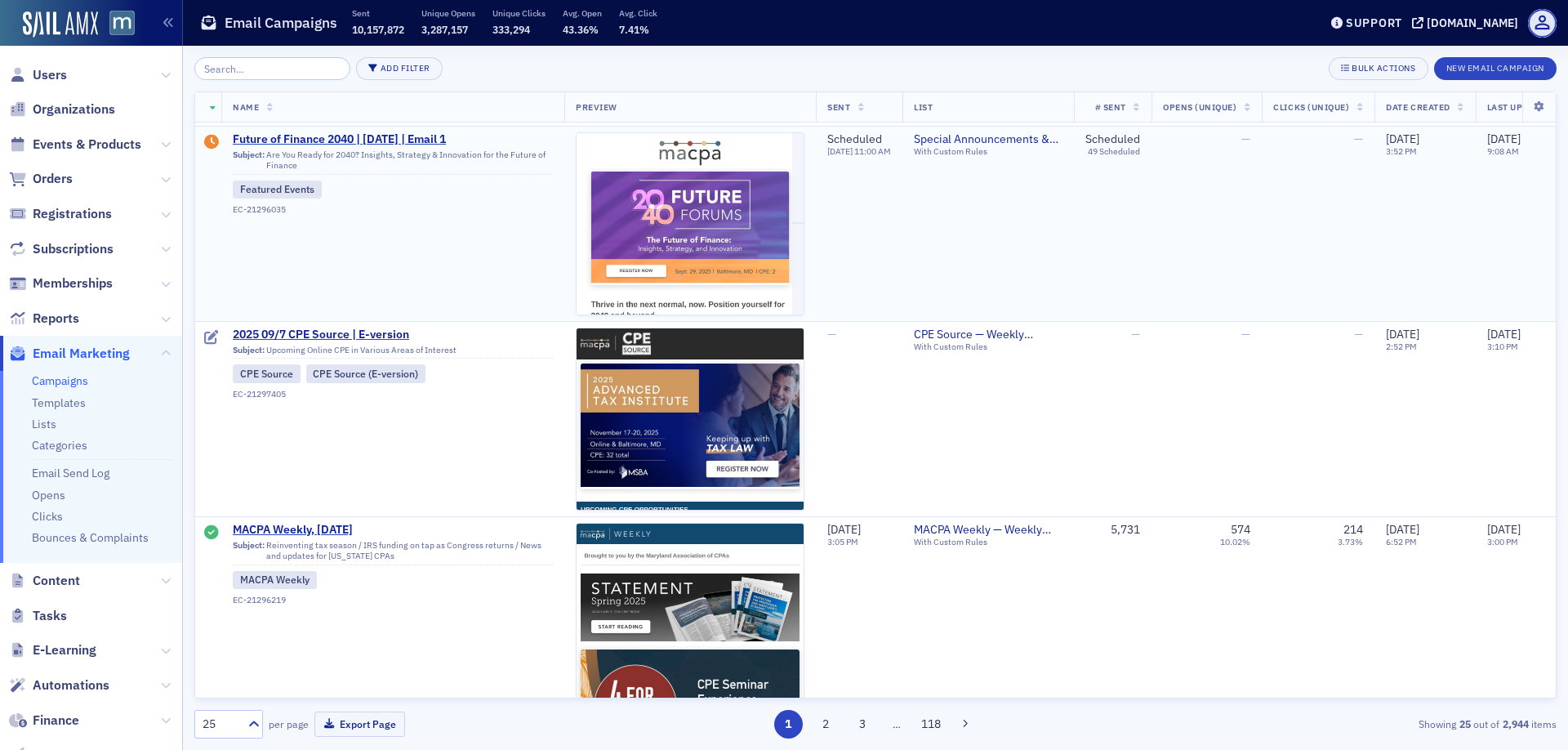
scroll to position [397, 0]
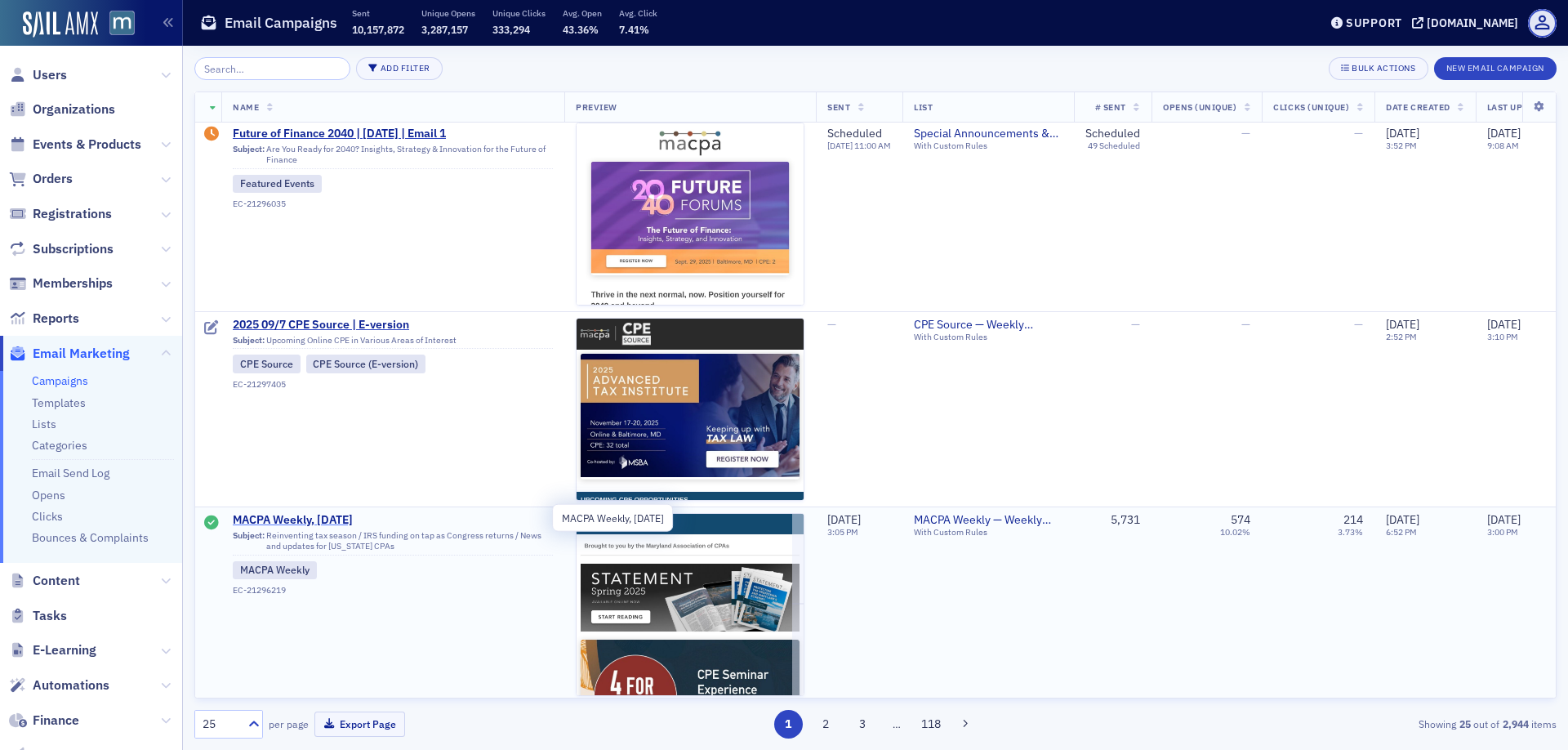
click at [346, 518] on span "MACPA Weekly, [DATE]" at bounding box center [393, 521] width 320 height 15
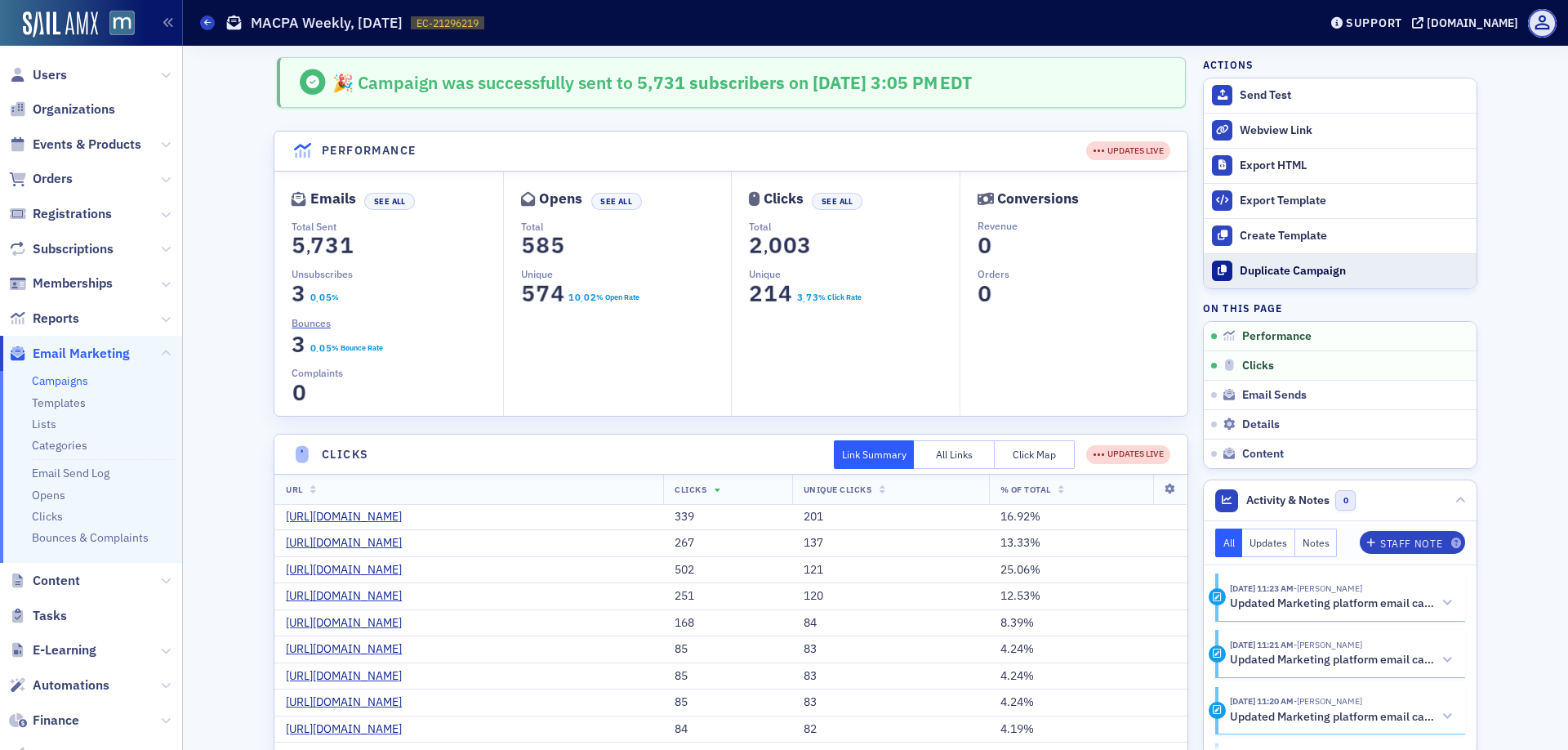
click at [1255, 266] on div "Duplicate Campaign" at bounding box center [1354, 271] width 229 height 15
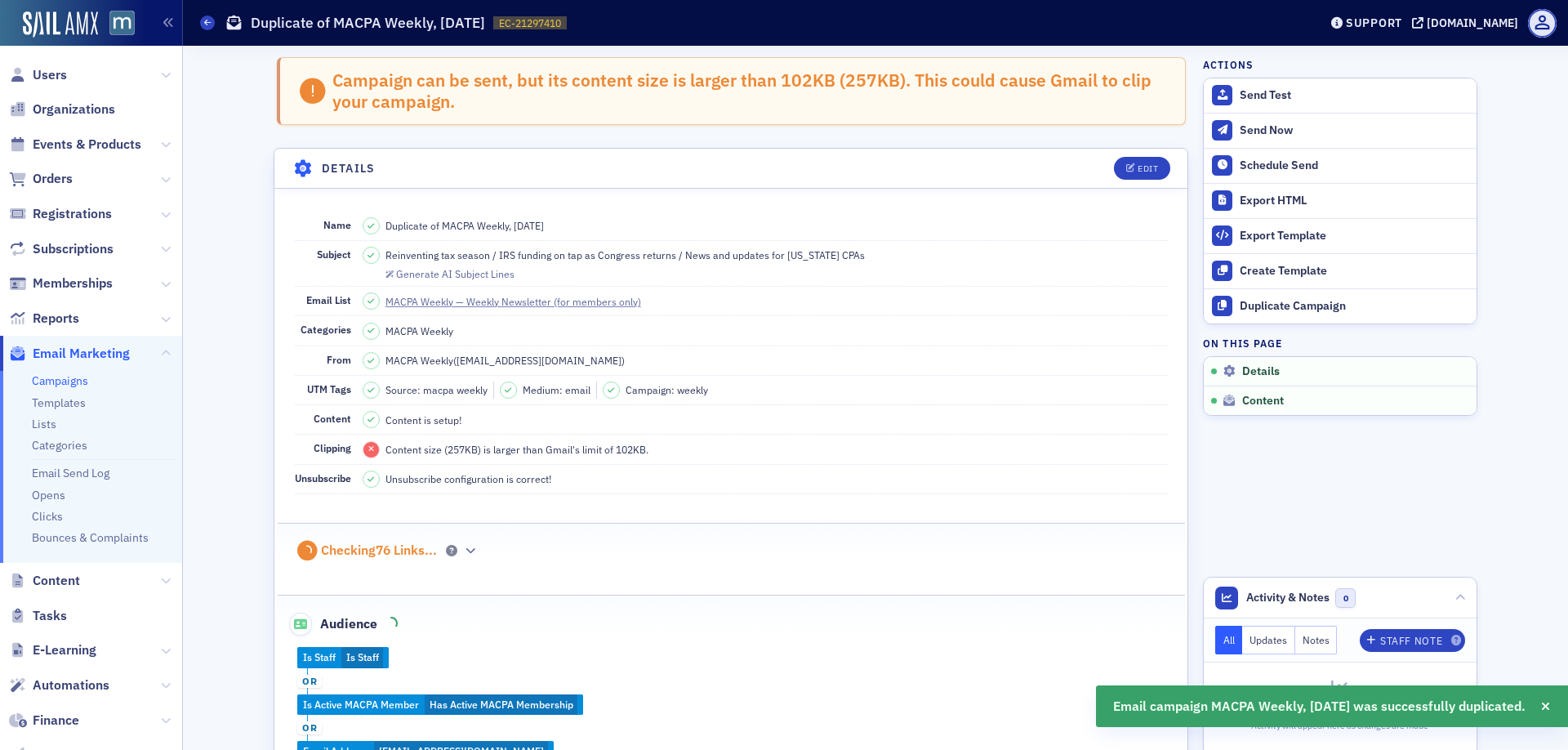
scroll to position [1194, 0]
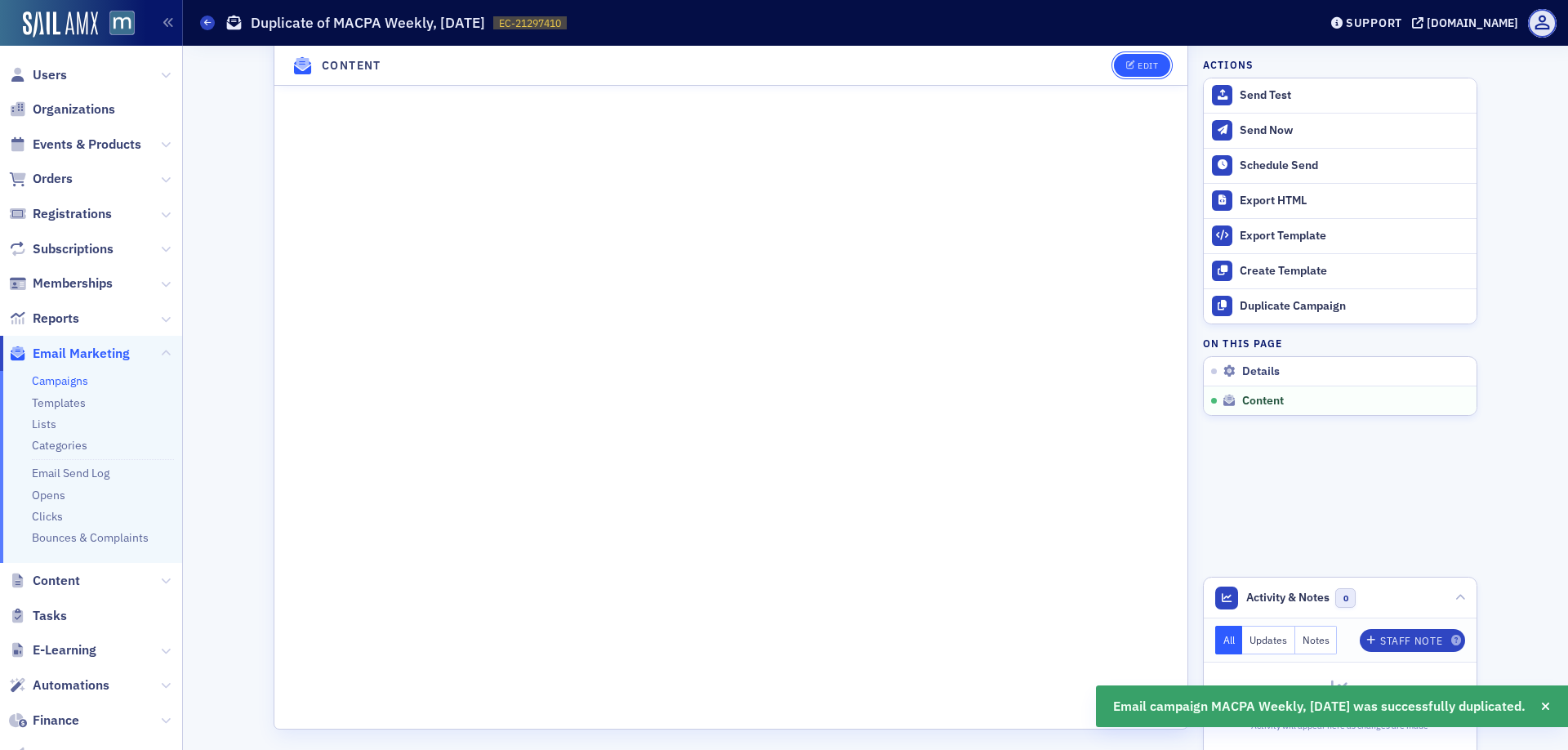
click at [1137, 63] on span "Edit" at bounding box center [1141, 66] width 32 height 9
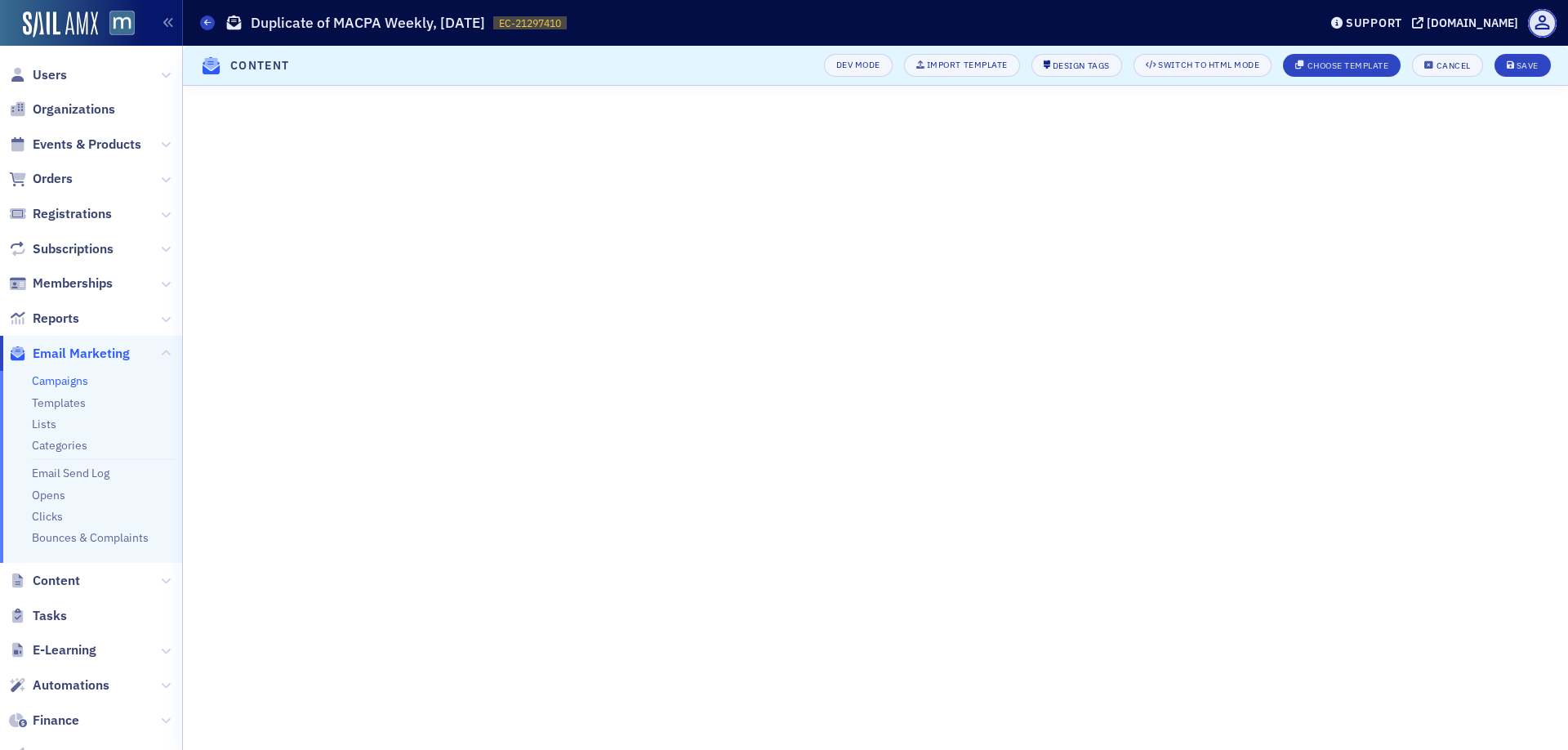
scroll to position [235, 0]
